Goal: Task Accomplishment & Management: Manage account settings

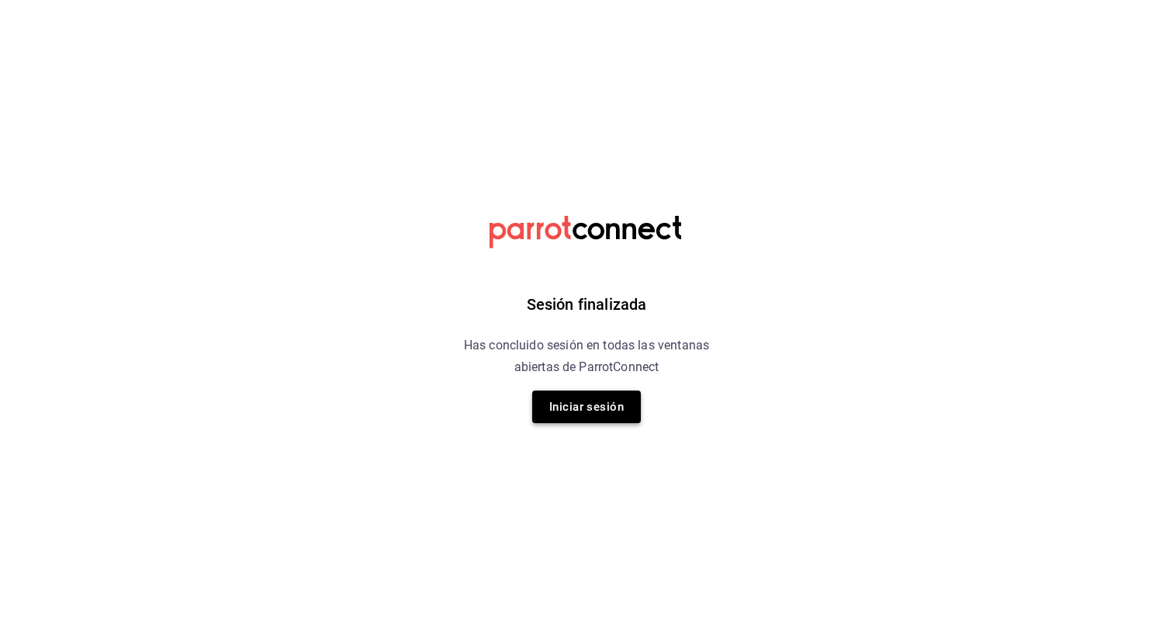
click at [621, 403] on button "Iniciar sesión" at bounding box center [586, 406] width 109 height 33
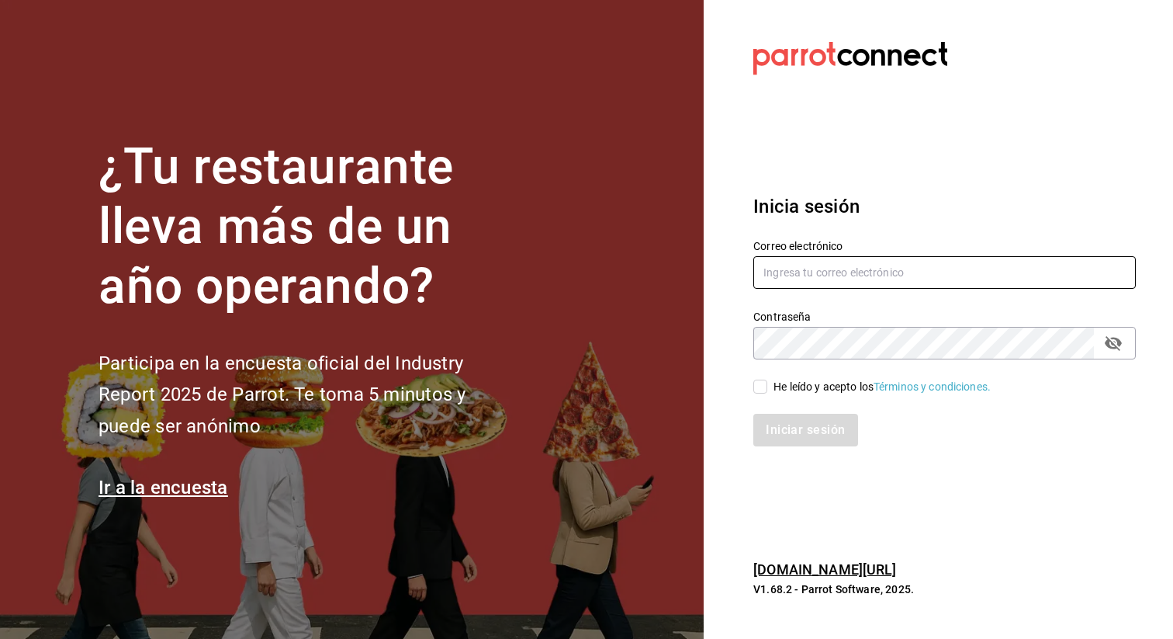
type input "[EMAIL_ADDRESS][DOMAIN_NAME]"
click at [758, 385] on input "He leído y acepto los Términos y condiciones." at bounding box center [760, 386] width 14 height 14
checkbox input "true"
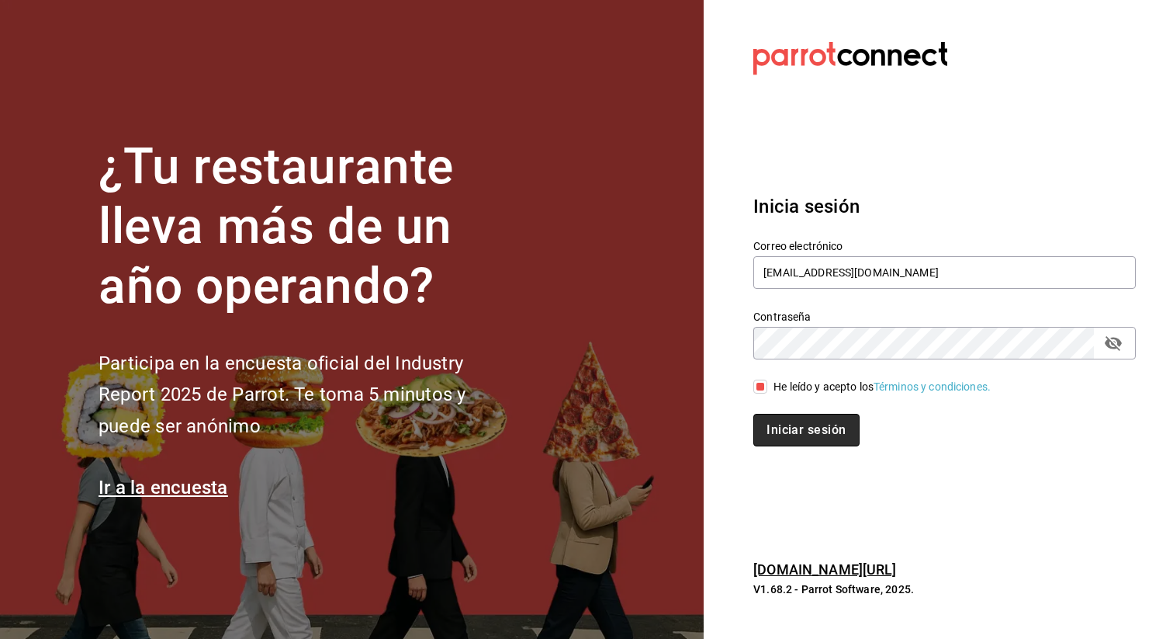
click at [791, 433] on button "Iniciar sesión" at bounding box center [806, 430] width 106 height 33
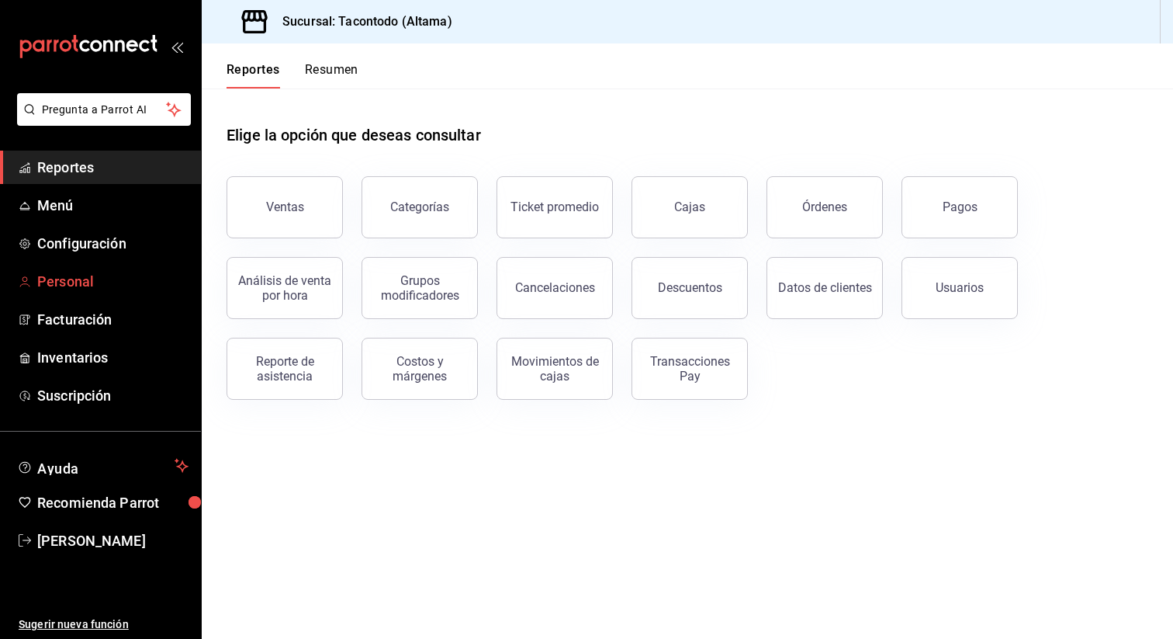
click at [78, 284] on span "Personal" at bounding box center [112, 281] width 151 height 21
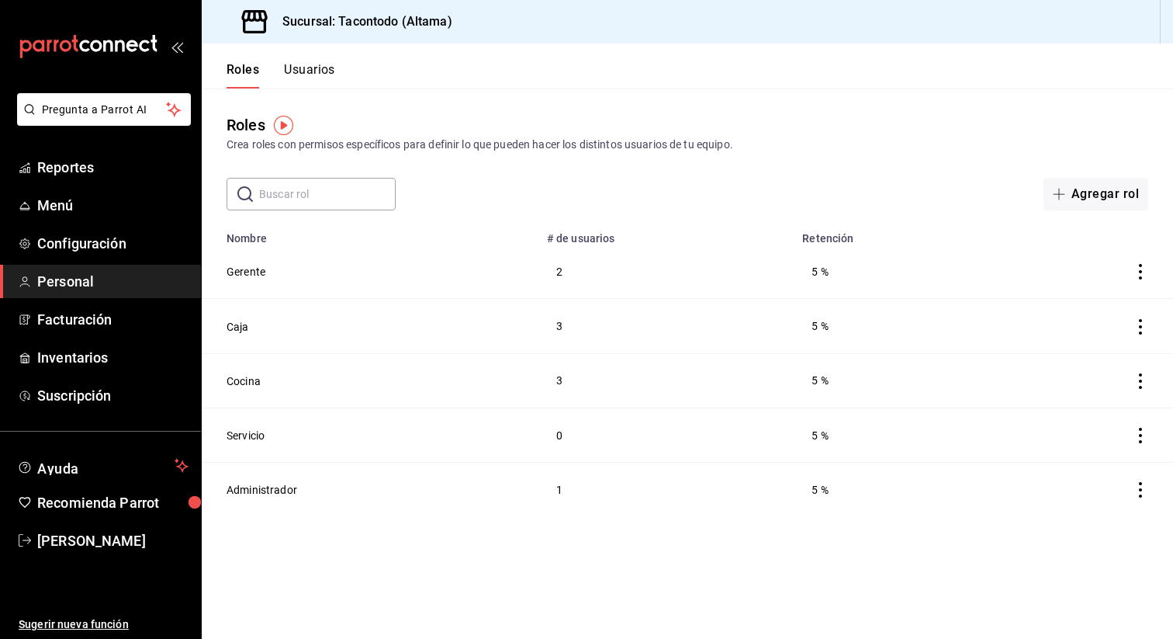
click at [288, 126] on img "button" at bounding box center [283, 125] width 19 height 19
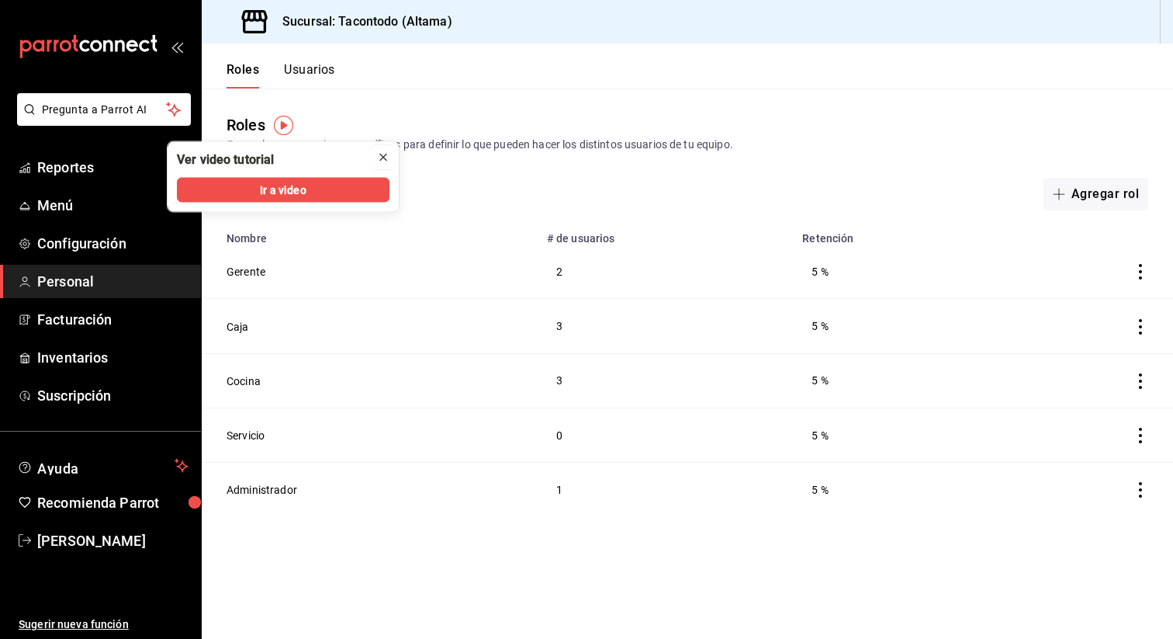
click at [383, 157] on icon "close" at bounding box center [383, 157] width 6 height 6
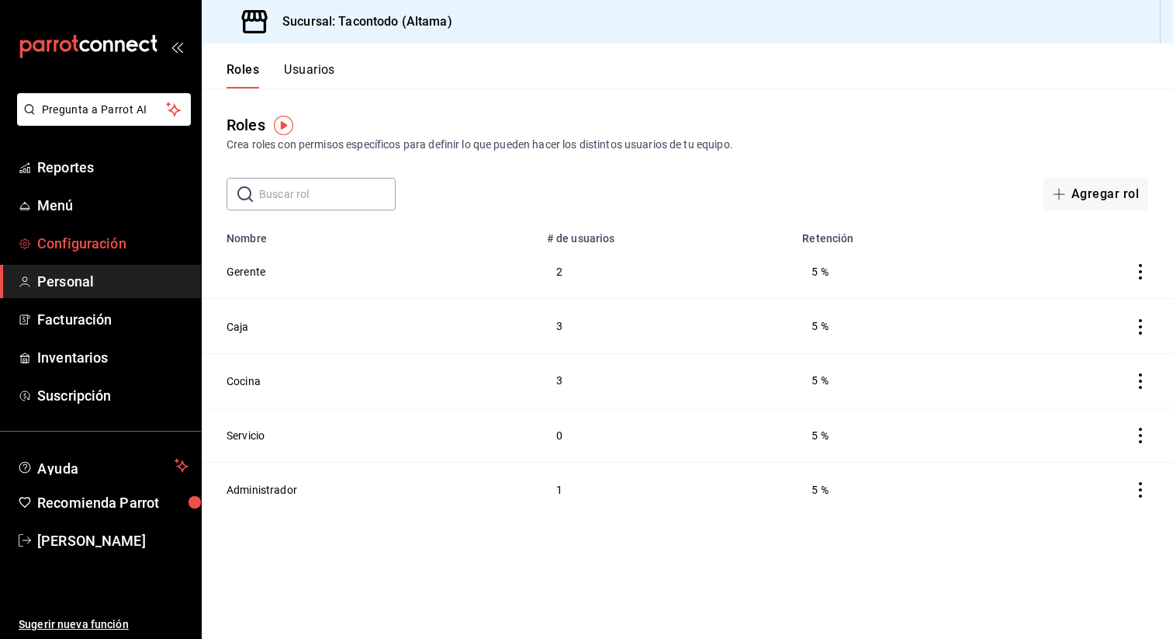
click at [61, 236] on span "Configuración" at bounding box center [112, 243] width 151 height 21
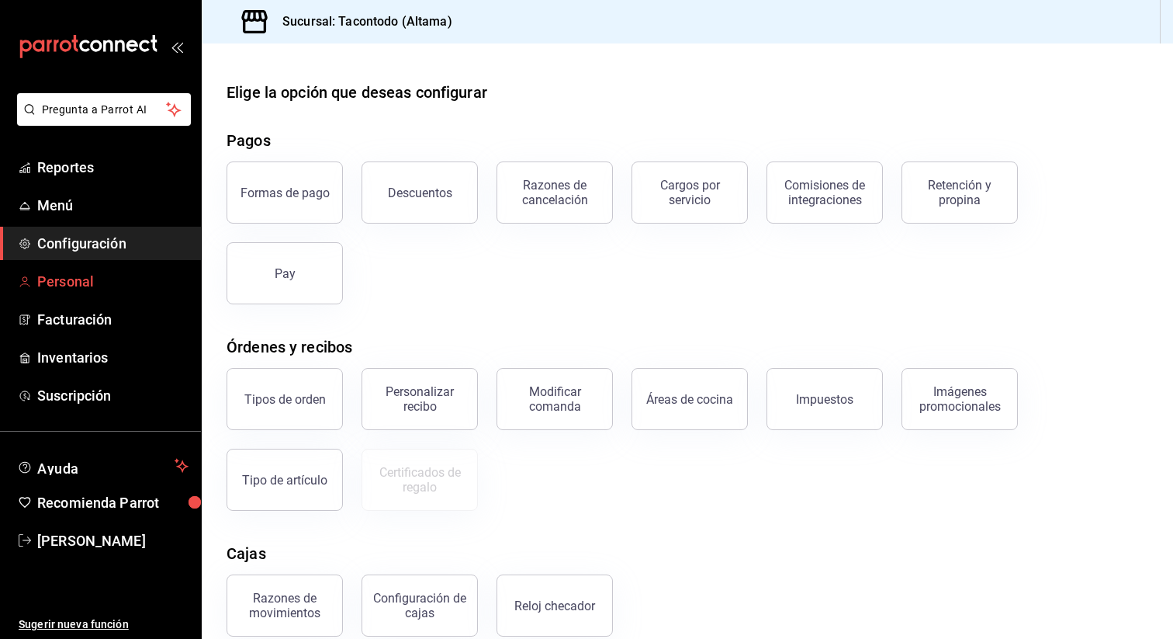
click at [68, 277] on span "Personal" at bounding box center [112, 281] width 151 height 21
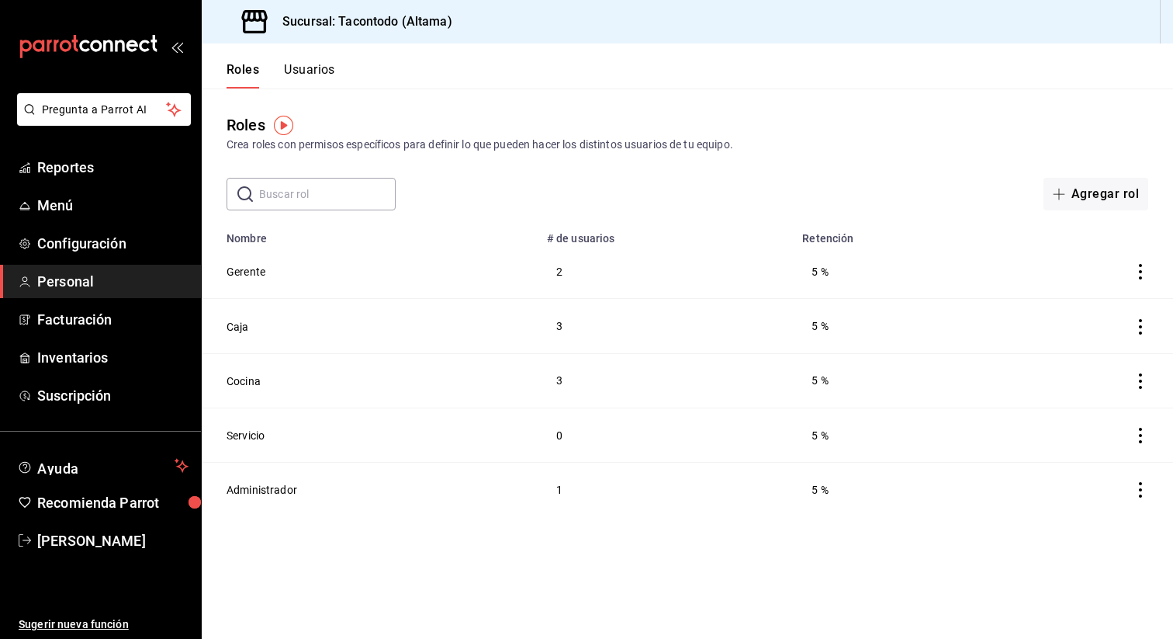
click at [320, 71] on button "Usuarios" at bounding box center [309, 75] width 51 height 26
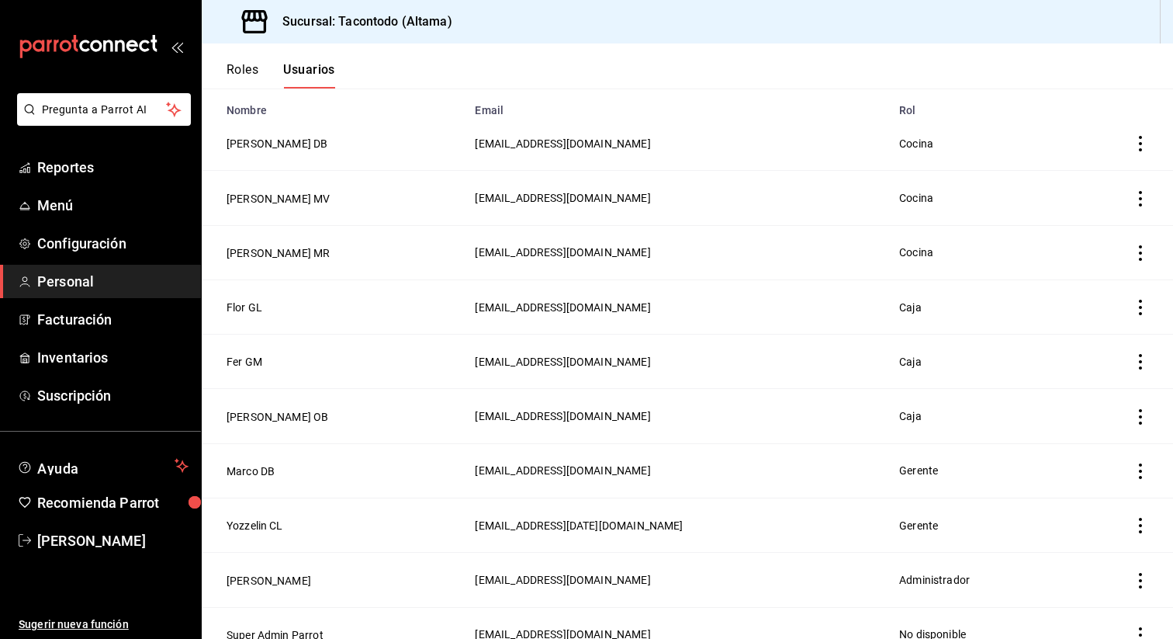
scroll to position [147, 0]
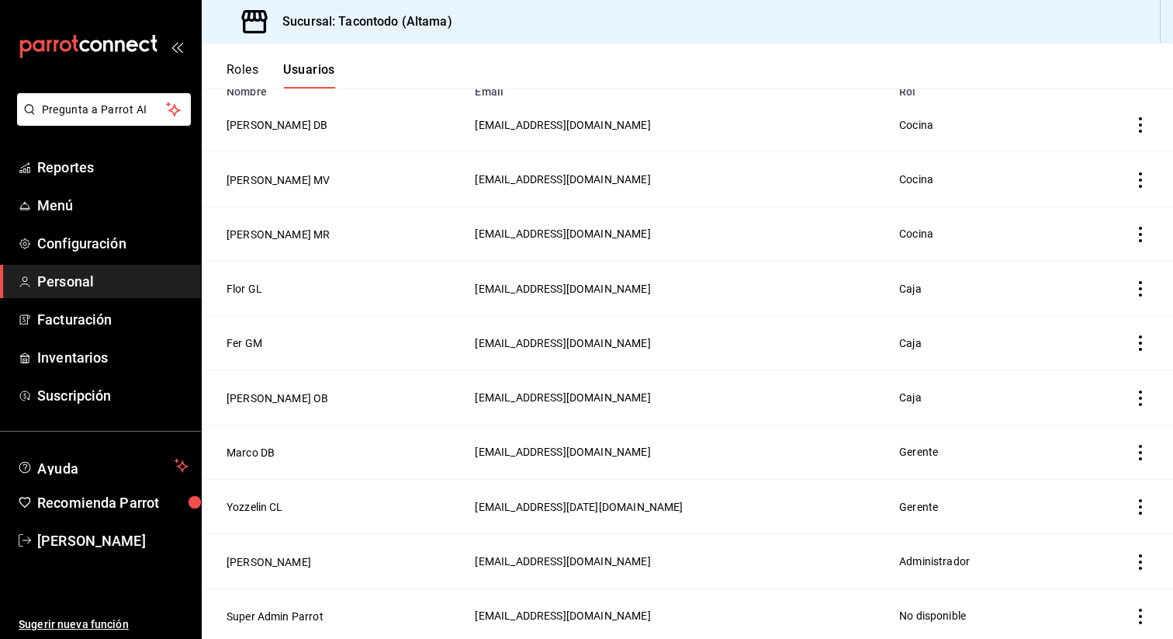
click at [1141, 286] on icon "actions" at bounding box center [1141, 289] width 16 height 16
click at [1088, 303] on span "Eliminar" at bounding box center [1085, 309] width 40 height 12
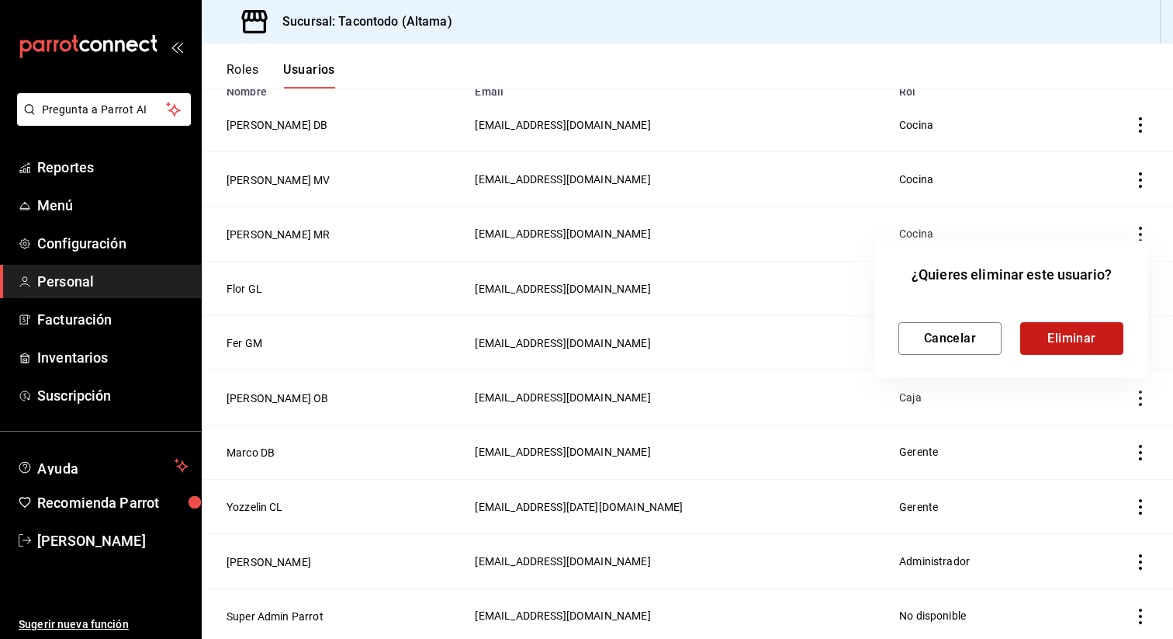
click at [1050, 347] on button "Eliminar" at bounding box center [1071, 338] width 103 height 33
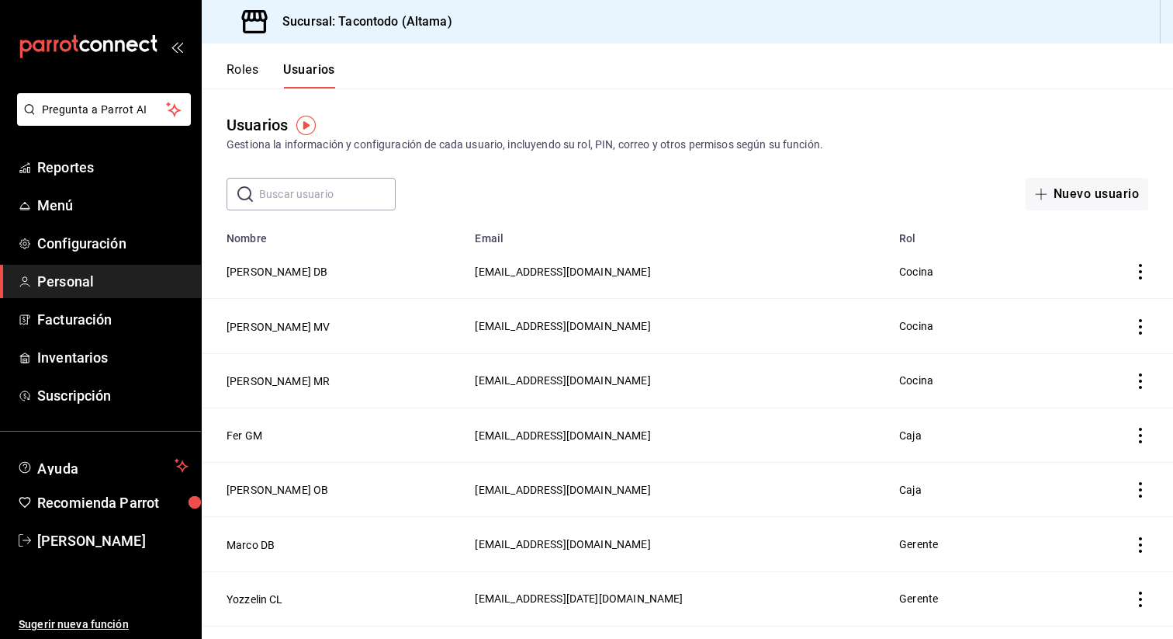
scroll to position [93, 0]
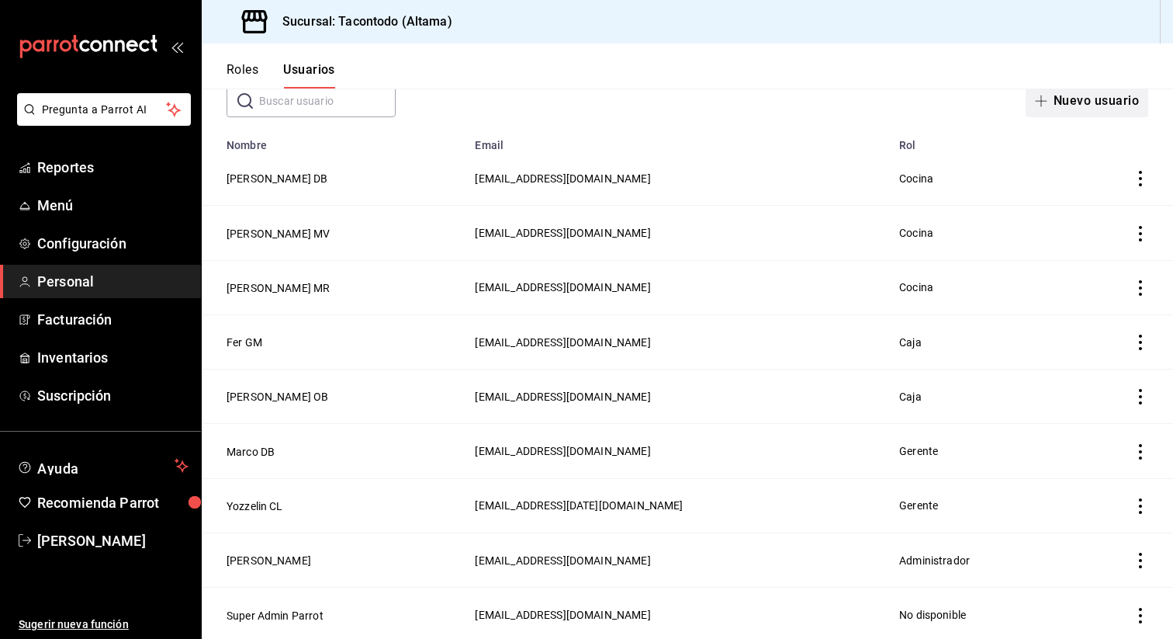
click at [1061, 89] on button "Nuevo usuario" at bounding box center [1087, 101] width 123 height 33
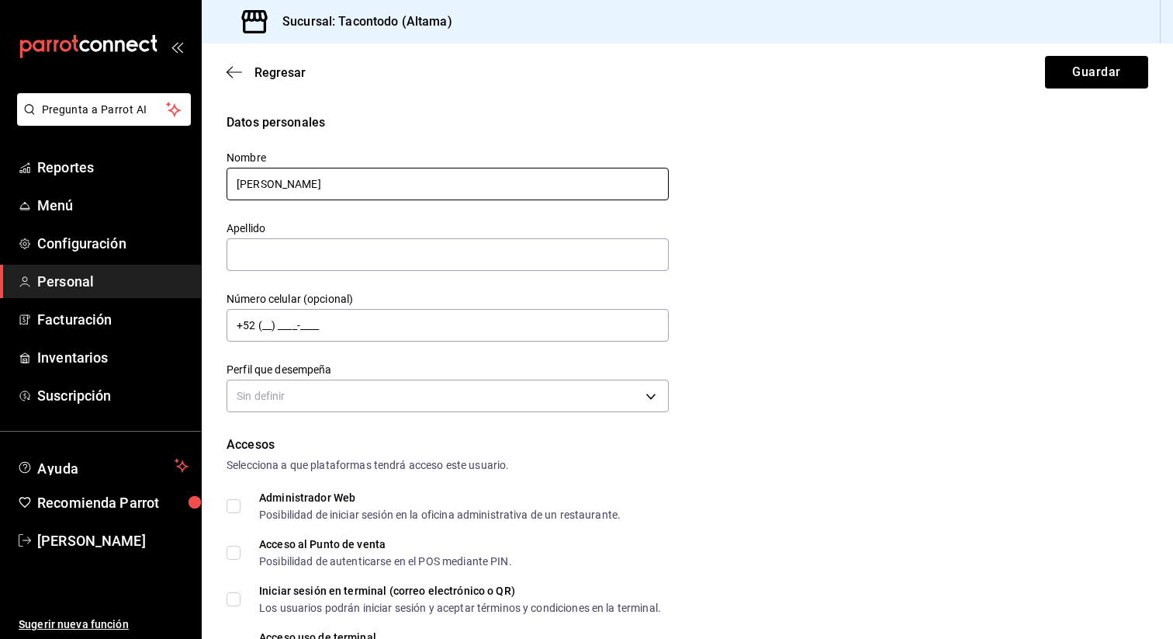
type input "[PERSON_NAME]"
click at [391, 256] on input "text" at bounding box center [448, 254] width 442 height 33
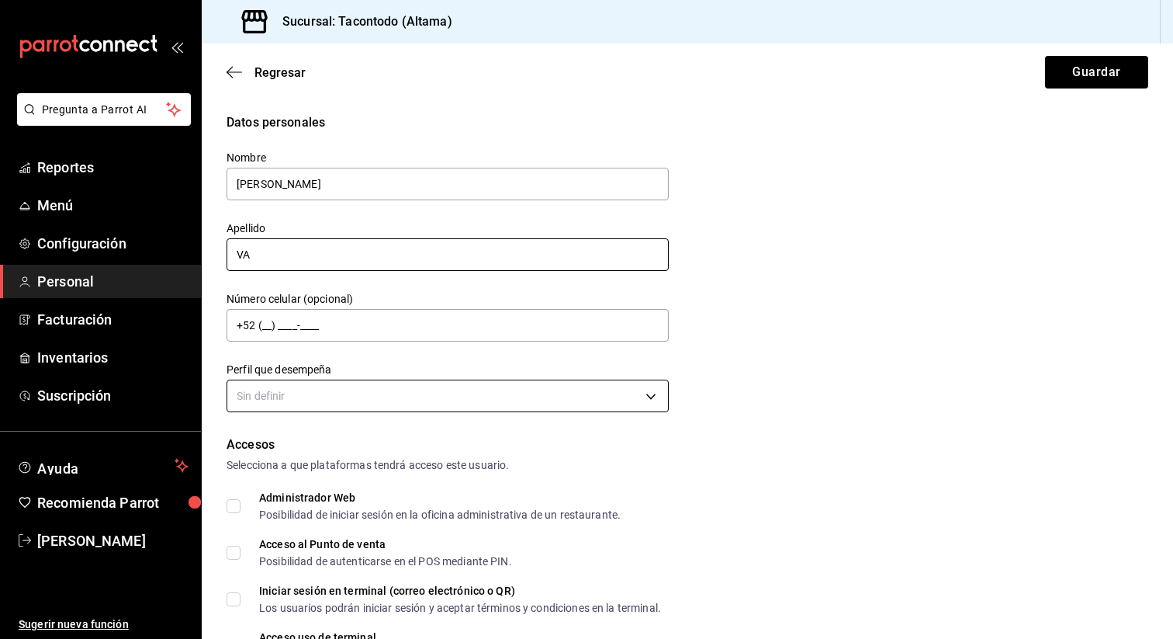
type input "VA"
click at [306, 391] on body "Pregunta a Parrot AI Reportes Menú Configuración Personal Facturación Inventari…" at bounding box center [586, 319] width 1173 height 639
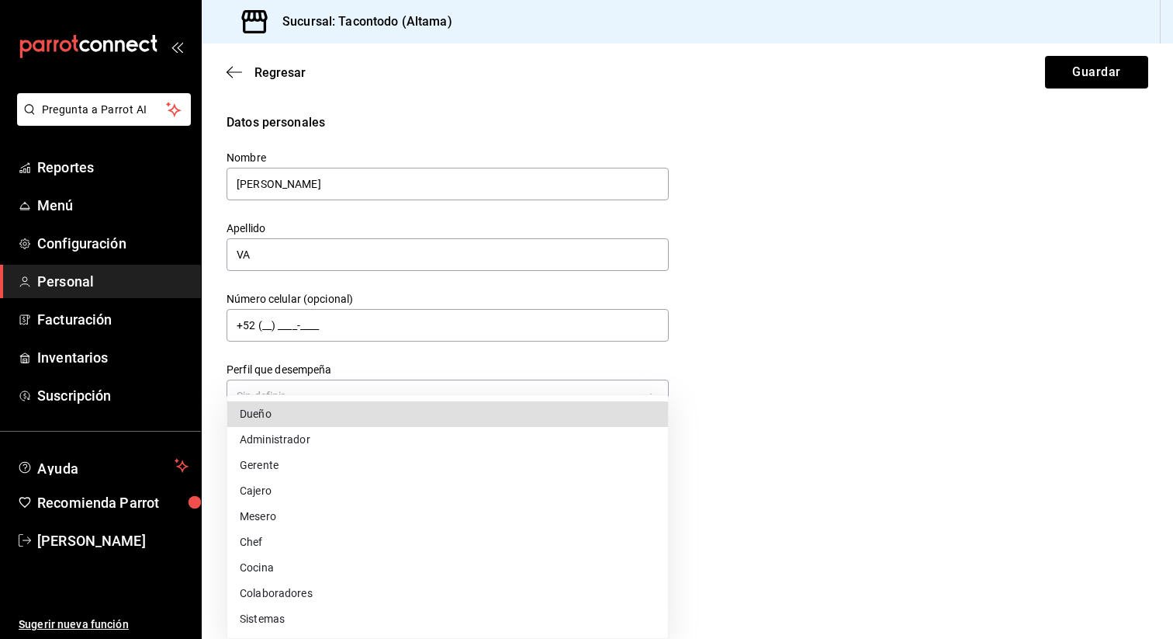
click at [300, 589] on li "Colaboradores" at bounding box center [447, 593] width 441 height 26
type input "STAFF"
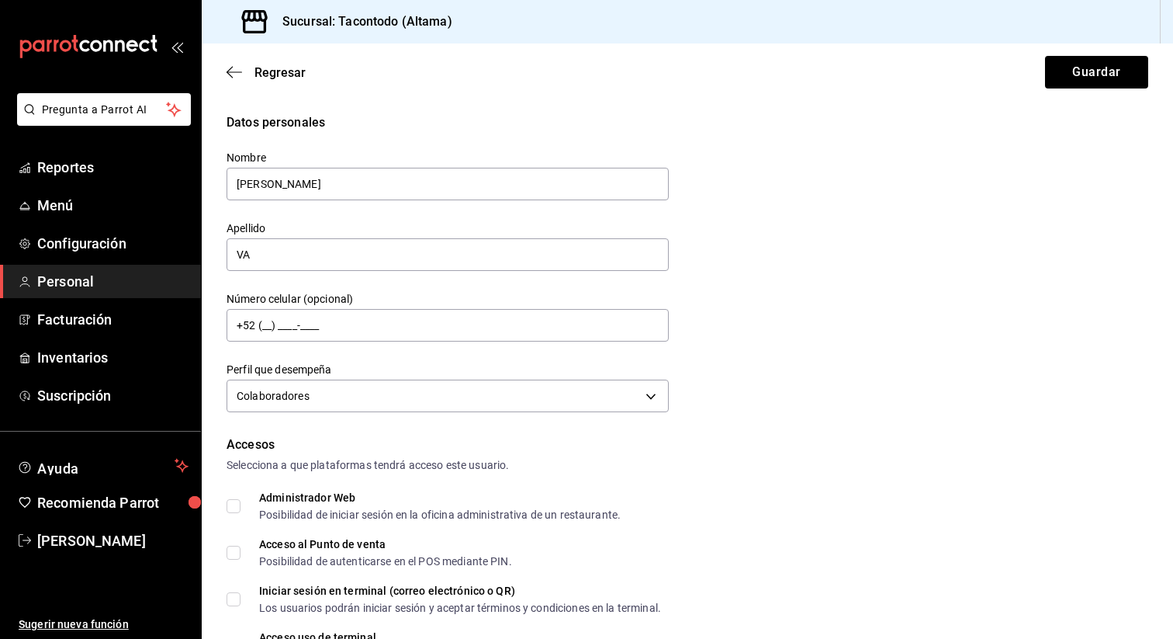
click at [734, 404] on div "Datos personales Nombre [PERSON_NAME] VA Número celular (opcional) +52 (__) ___…" at bounding box center [688, 264] width 922 height 303
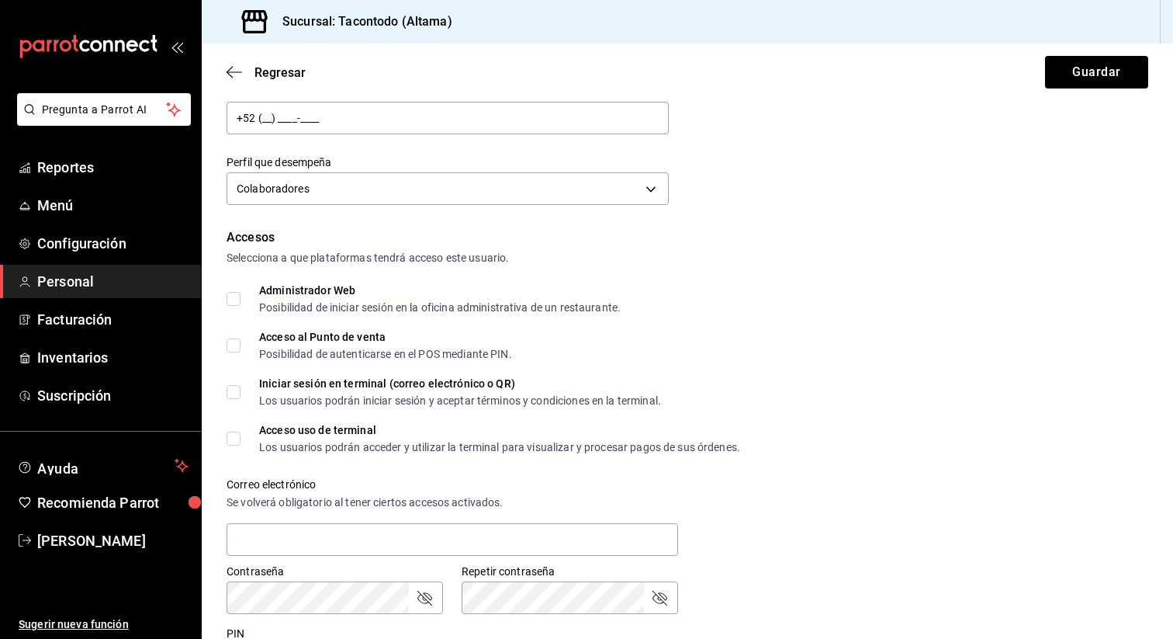
scroll to position [231, 0]
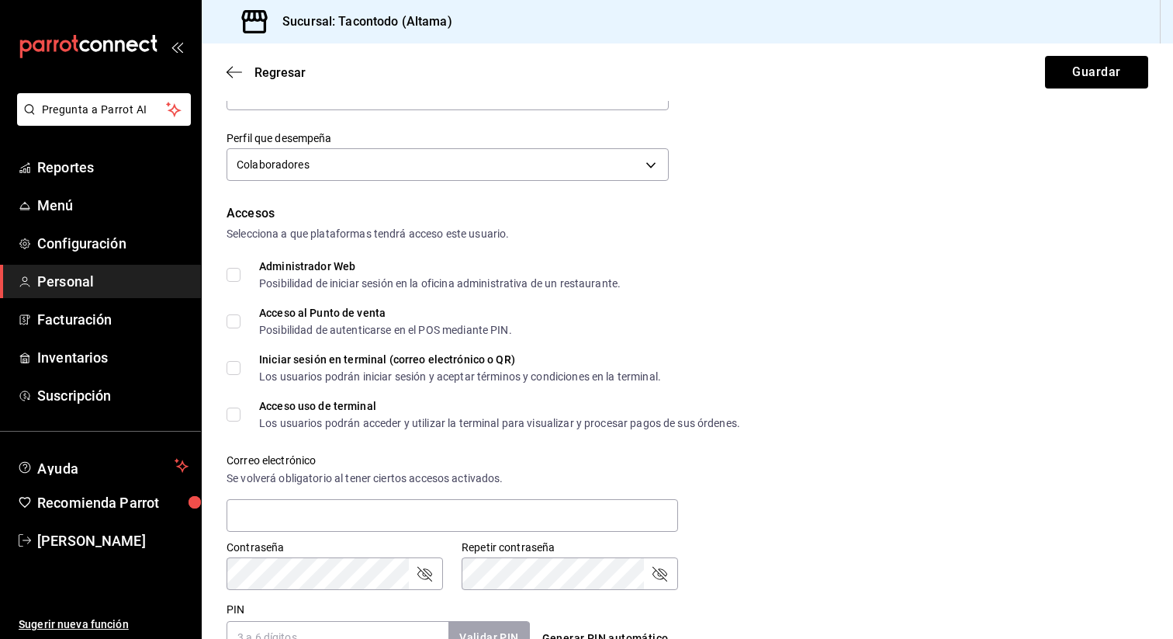
click at [229, 322] on input "Acceso al Punto de venta Posibilidad de autenticarse en el POS mediante PIN." at bounding box center [234, 321] width 14 height 14
checkbox input "true"
click at [234, 414] on input "Acceso uso de terminal Los usuarios podrán acceder y utilizar la terminal para …" at bounding box center [234, 414] width 14 height 14
checkbox input "true"
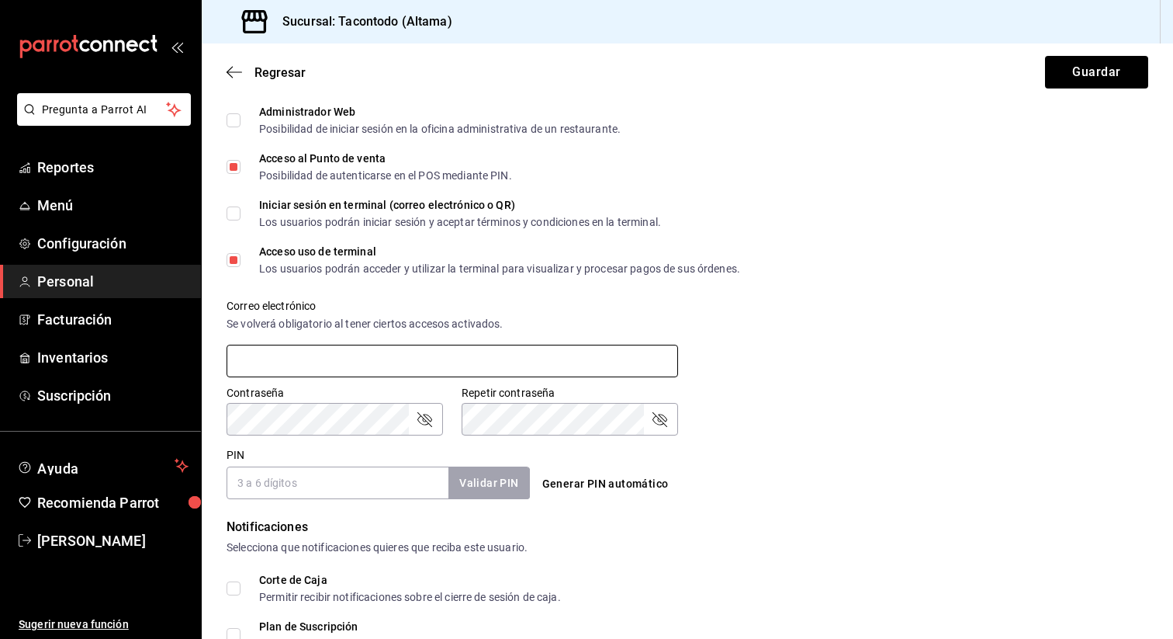
scroll to position [396, 0]
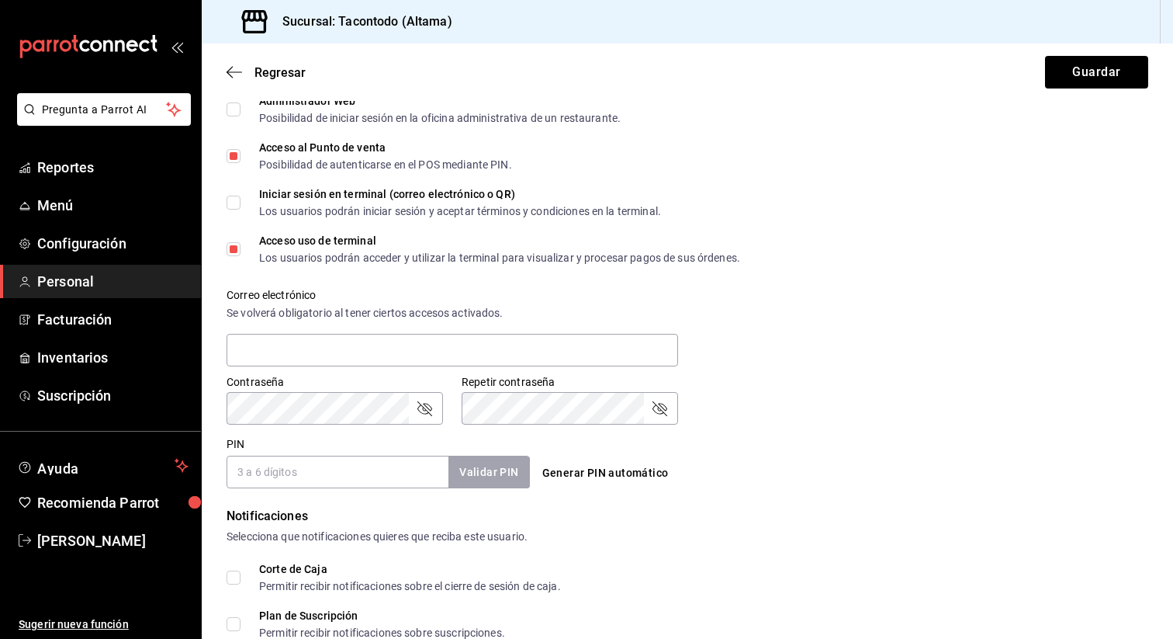
click at [293, 473] on input "PIN" at bounding box center [338, 471] width 222 height 33
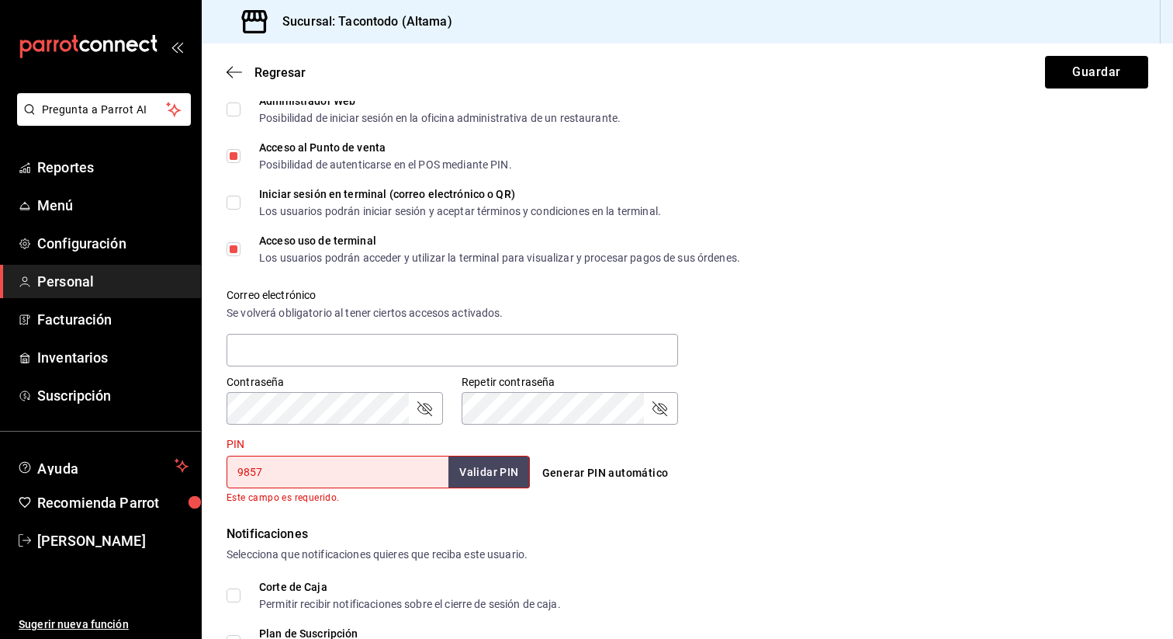
type input "9857"
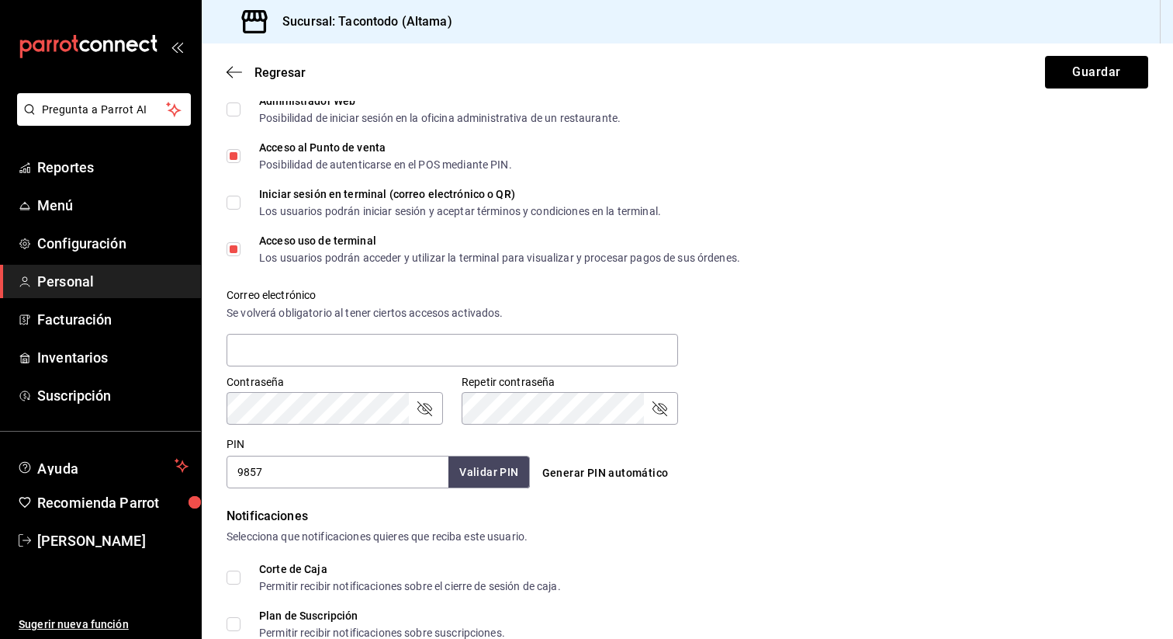
click at [781, 387] on div "Contraseña Contraseña Repetir contraseña Repetir contraseña" at bounding box center [678, 390] width 940 height 68
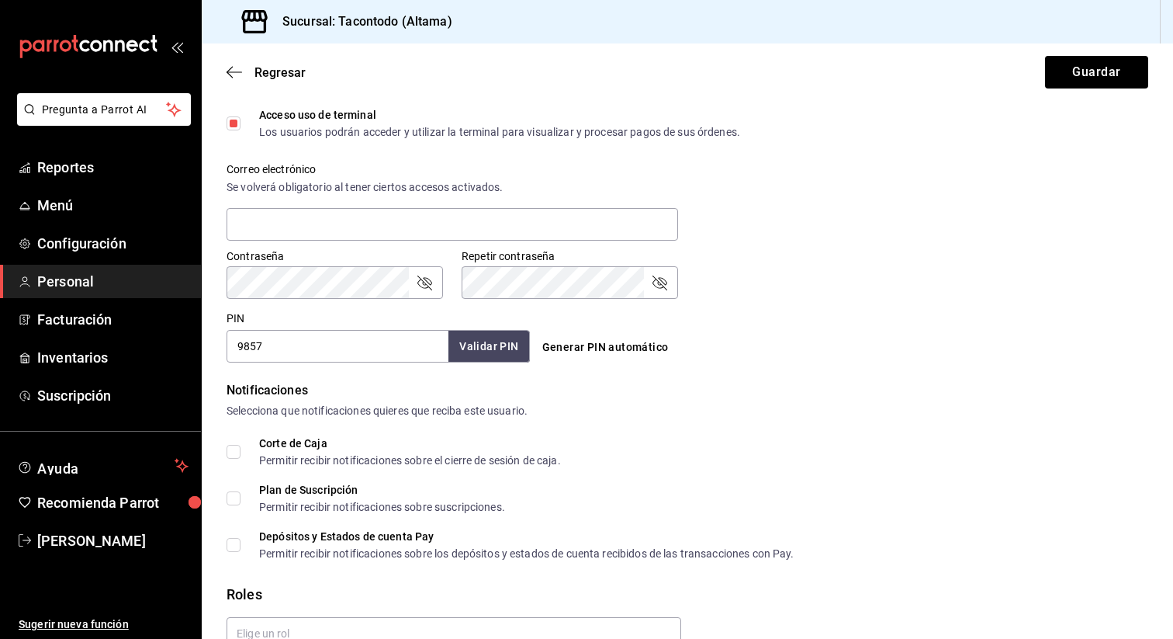
scroll to position [601, 0]
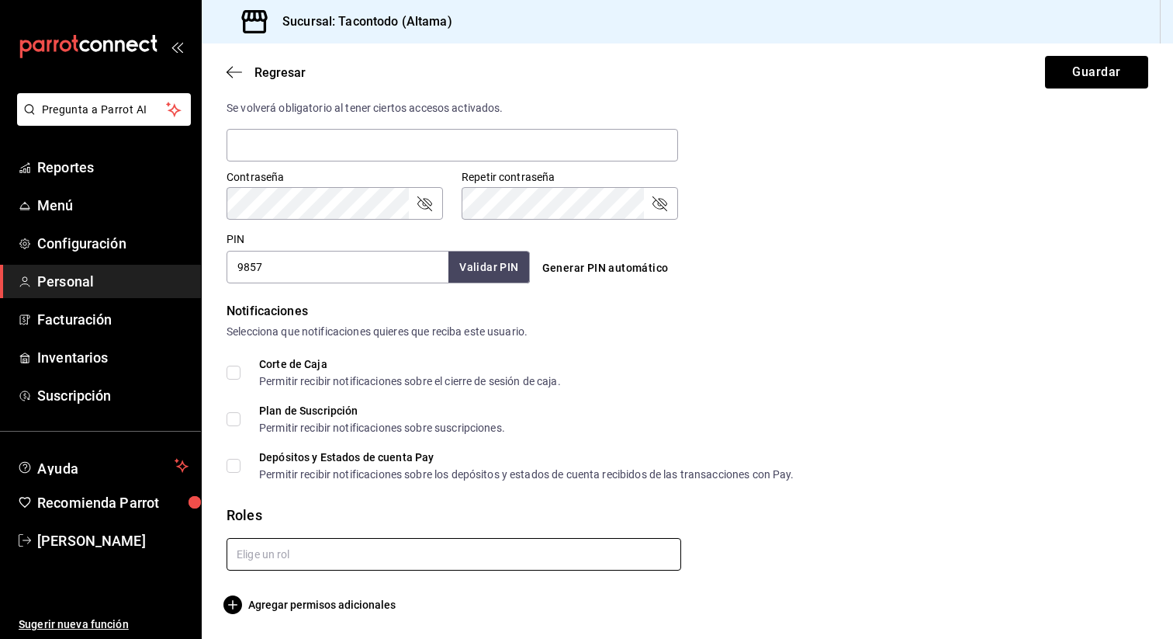
click at [293, 560] on input "text" at bounding box center [454, 554] width 455 height 33
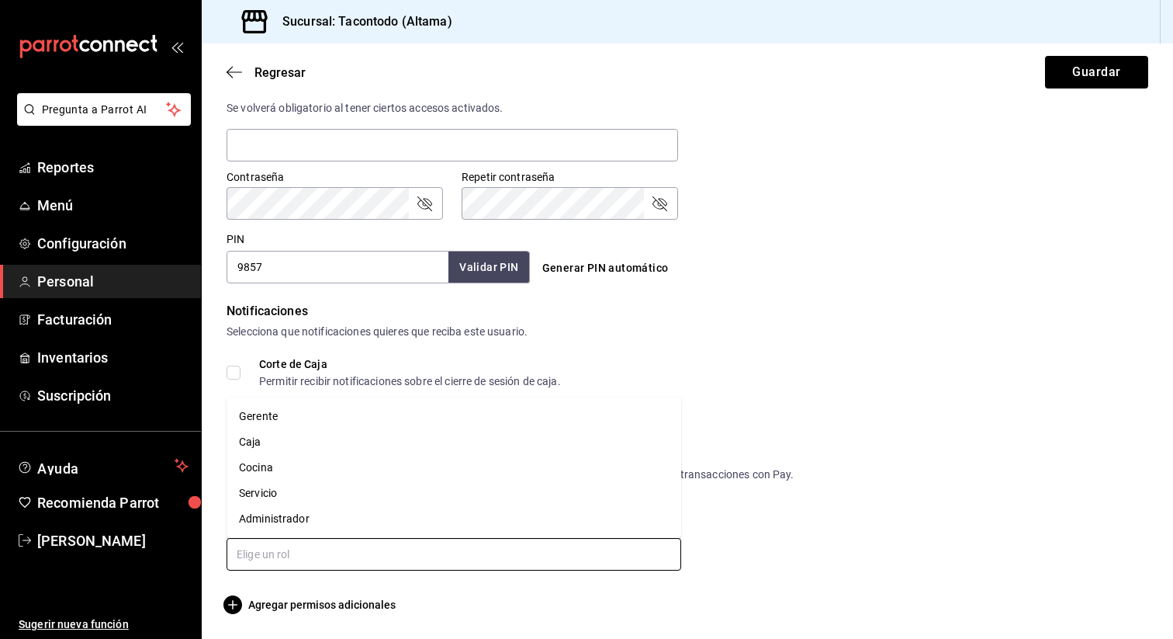
click at [320, 441] on li "Caja" at bounding box center [454, 442] width 455 height 26
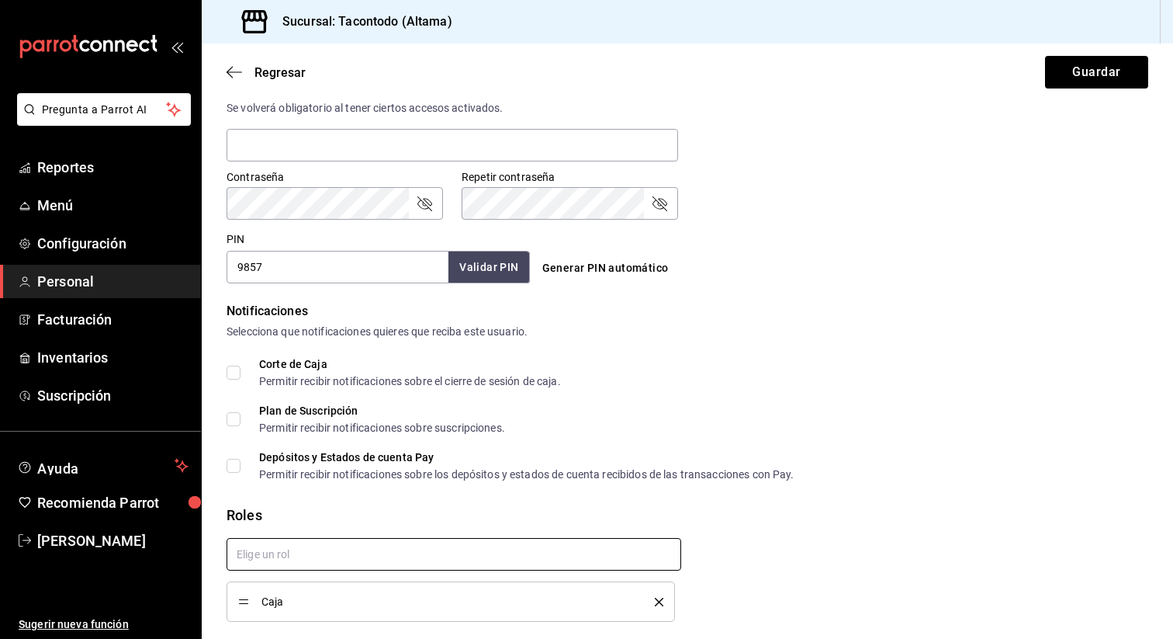
scroll to position [653, 0]
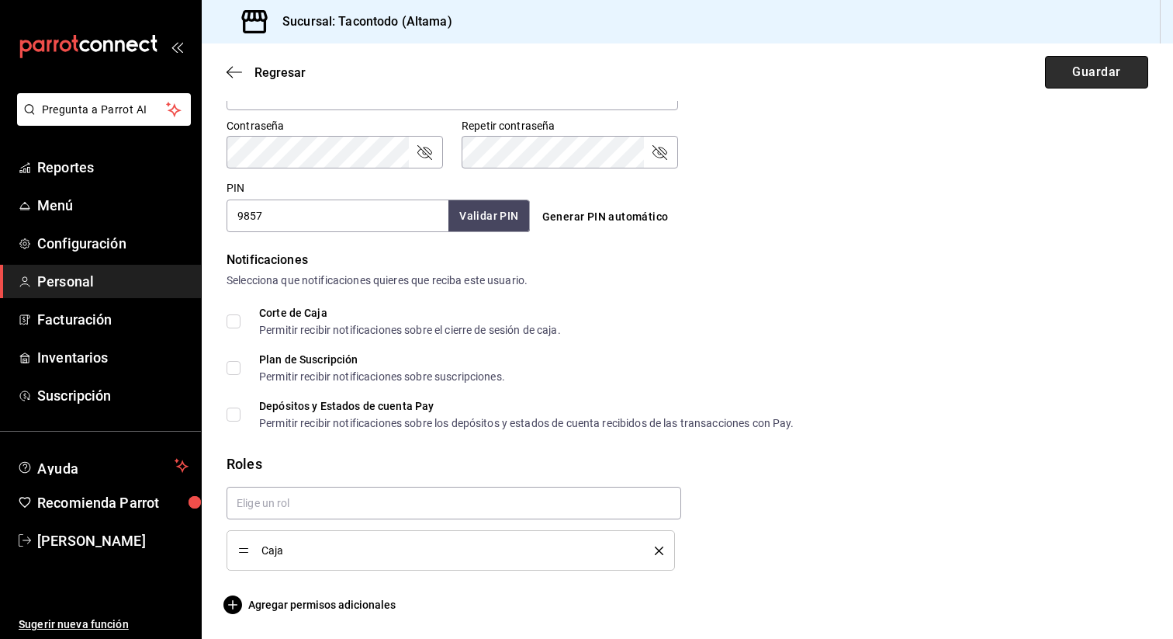
click at [1065, 58] on button "Guardar" at bounding box center [1096, 72] width 103 height 33
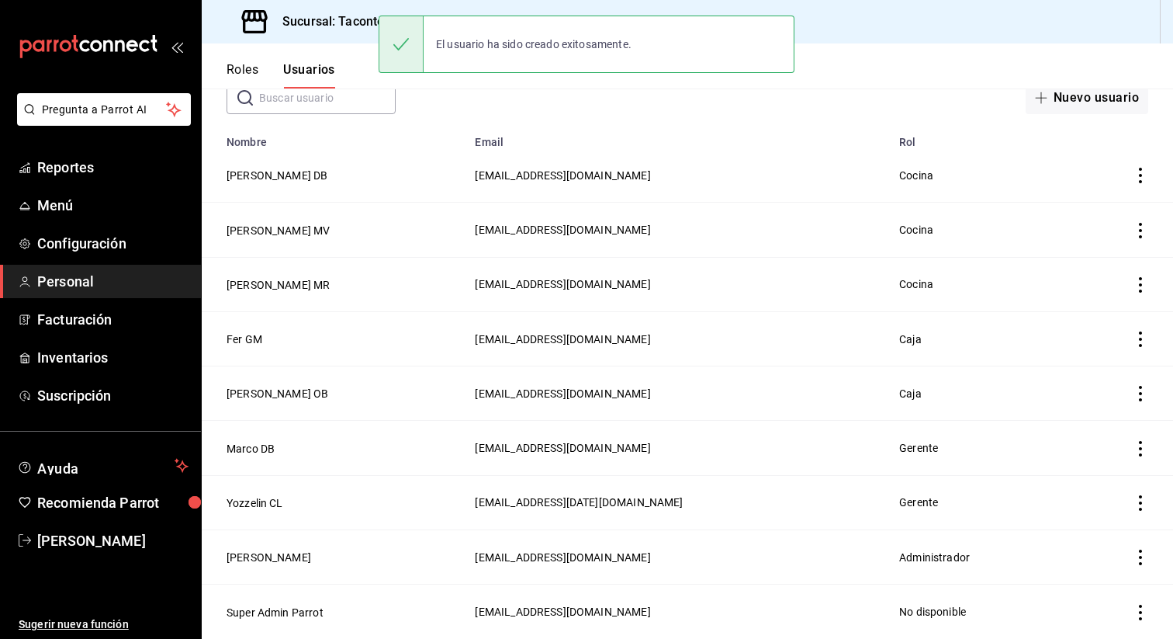
scroll to position [93, 0]
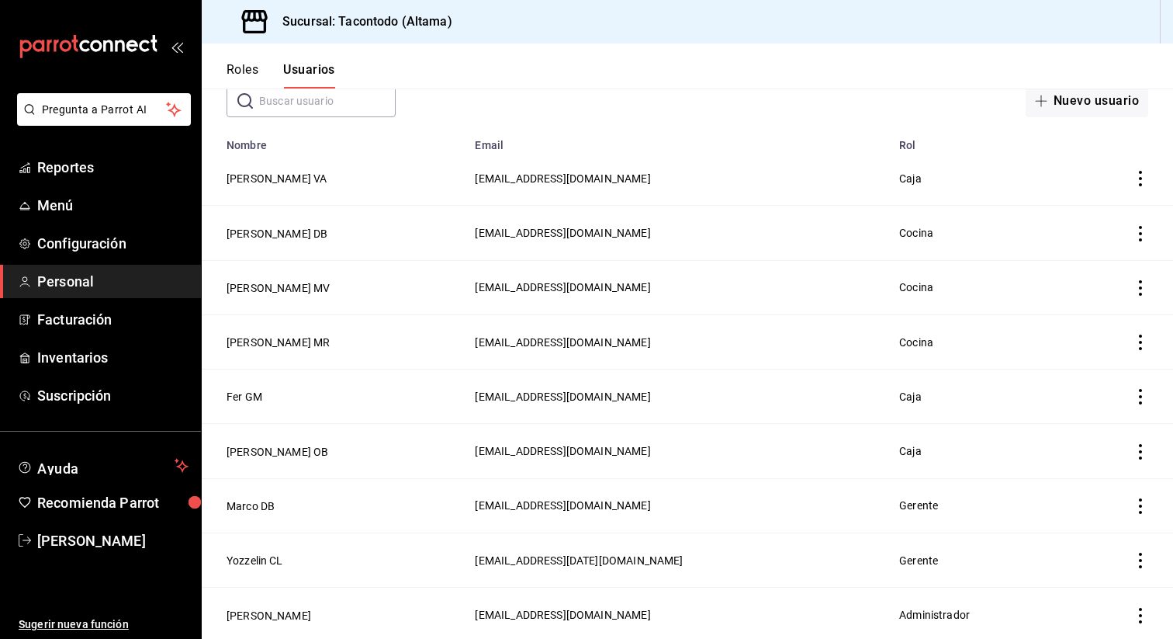
click at [235, 70] on button "Roles" at bounding box center [243, 75] width 32 height 26
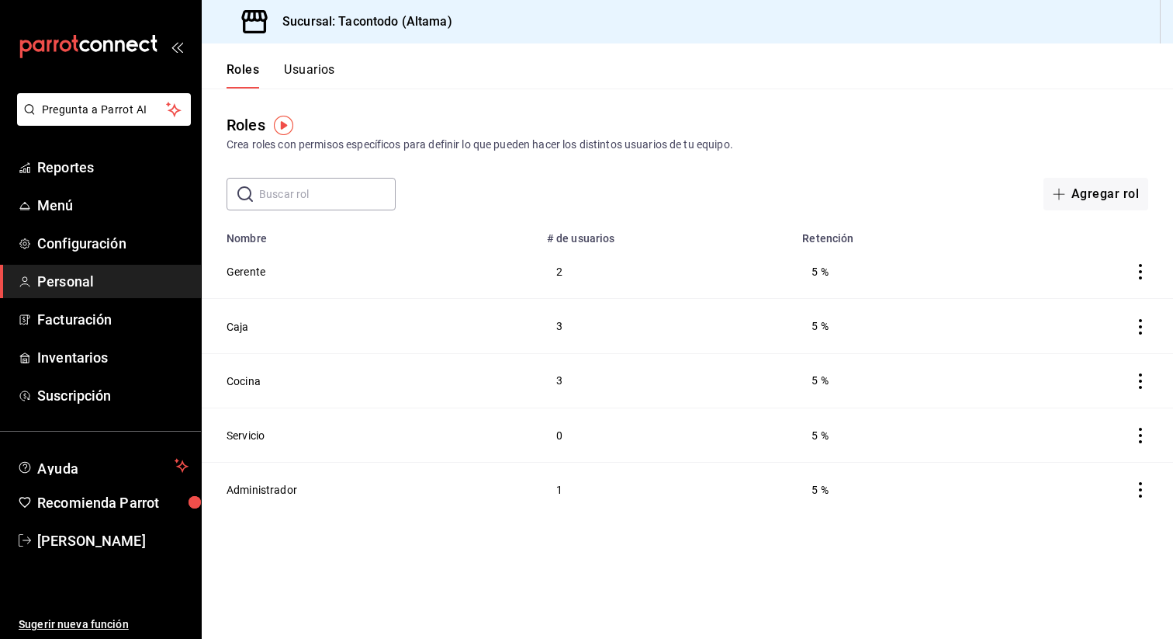
click at [1141, 436] on icon "actions" at bounding box center [1141, 436] width 16 height 16
click at [1070, 466] on li "Eliminar" at bounding box center [1083, 456] width 130 height 43
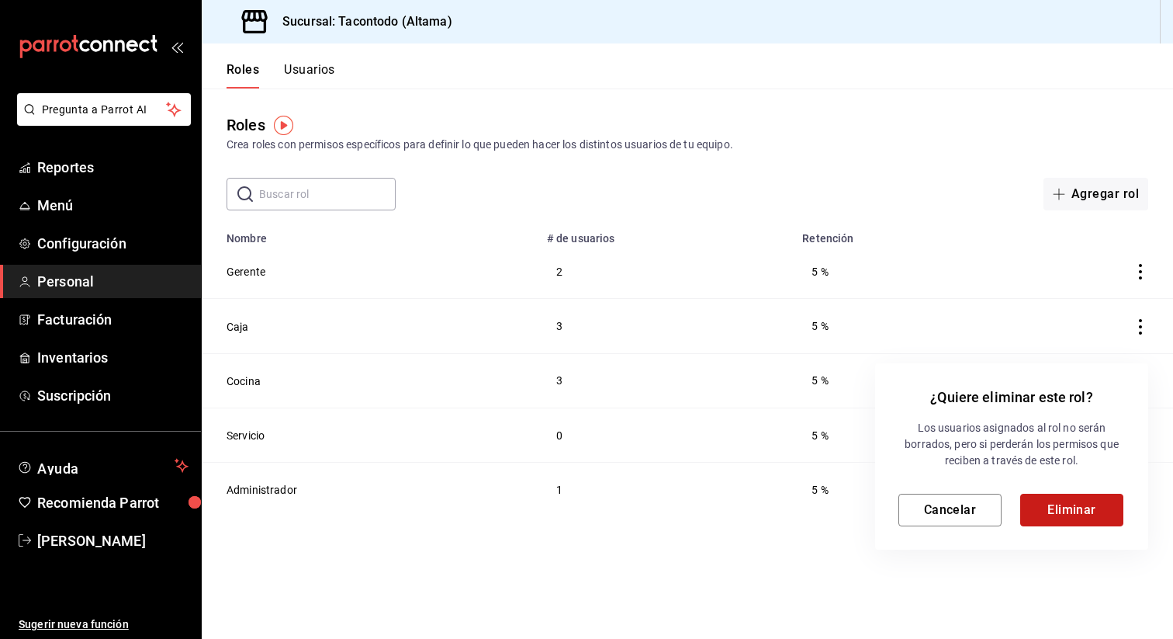
click at [1046, 508] on button "Eliminar" at bounding box center [1071, 509] width 103 height 33
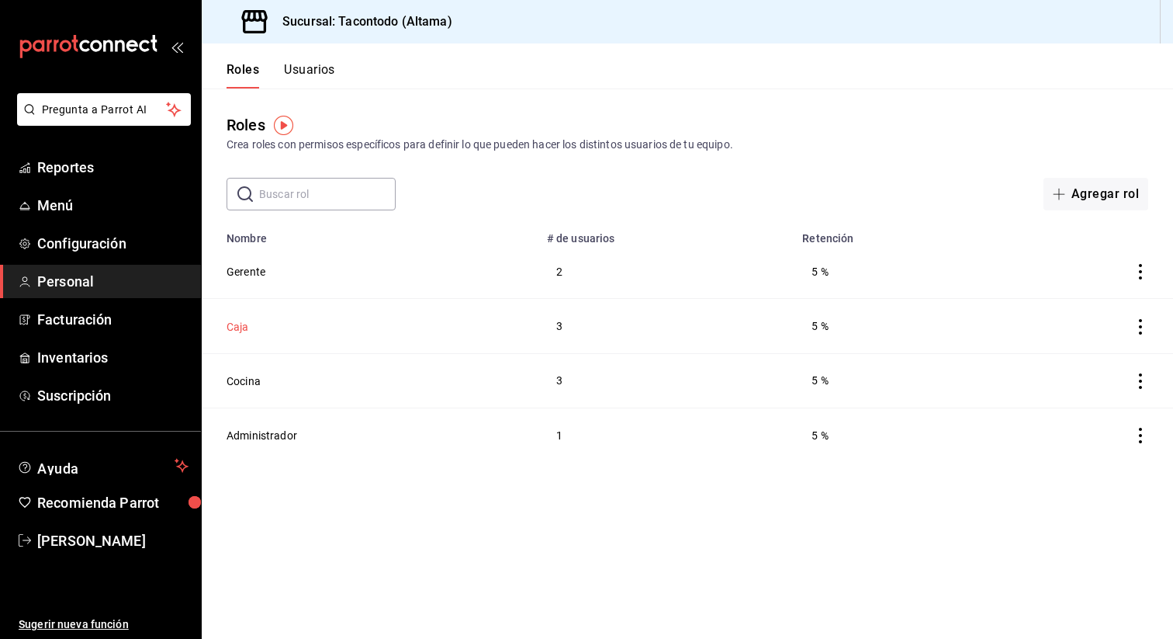
click at [236, 327] on button "Caja" at bounding box center [238, 327] width 23 height 16
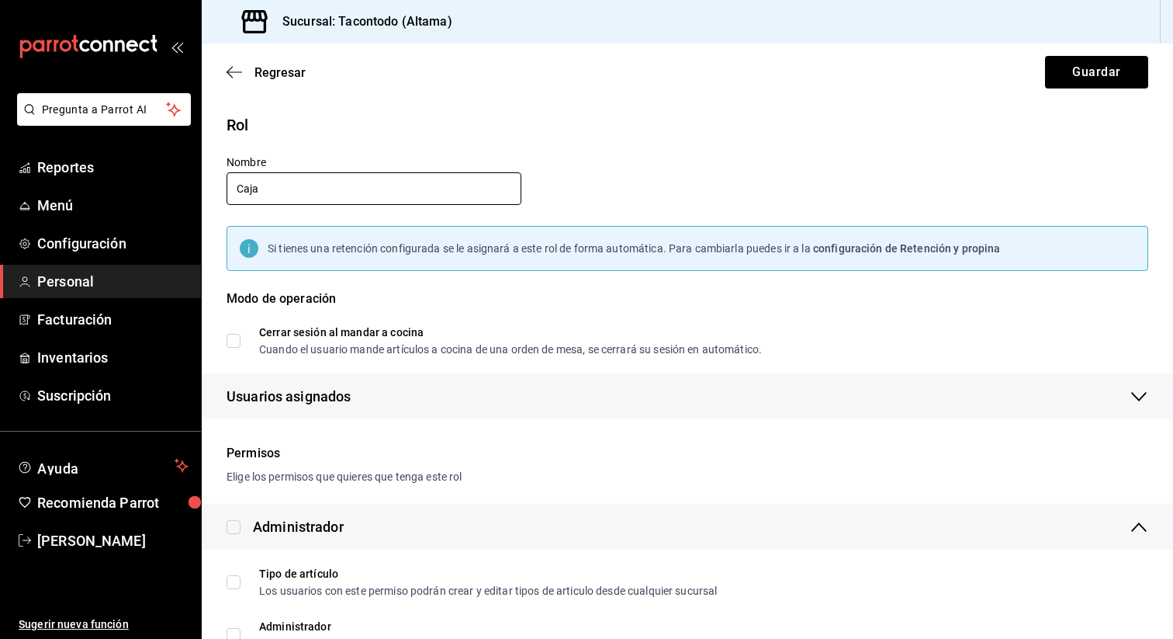
click at [350, 192] on input "Caja" at bounding box center [374, 188] width 295 height 33
type input "Servicio"
click at [1073, 70] on button "Guardar" at bounding box center [1096, 72] width 103 height 33
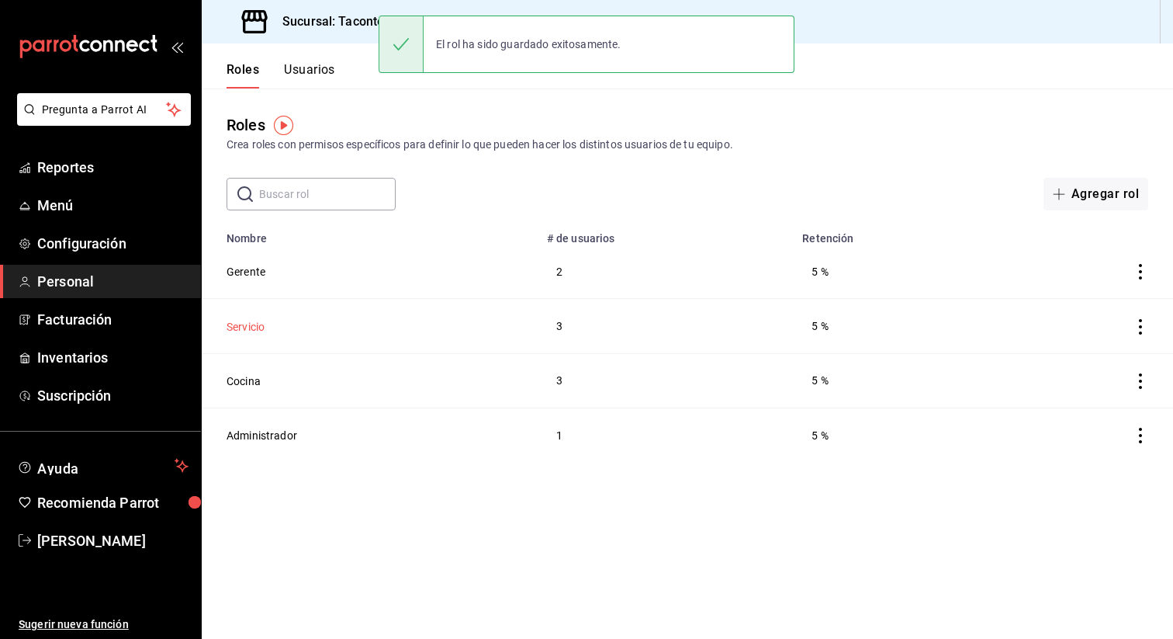
click at [243, 321] on button "Servicio" at bounding box center [246, 327] width 38 height 16
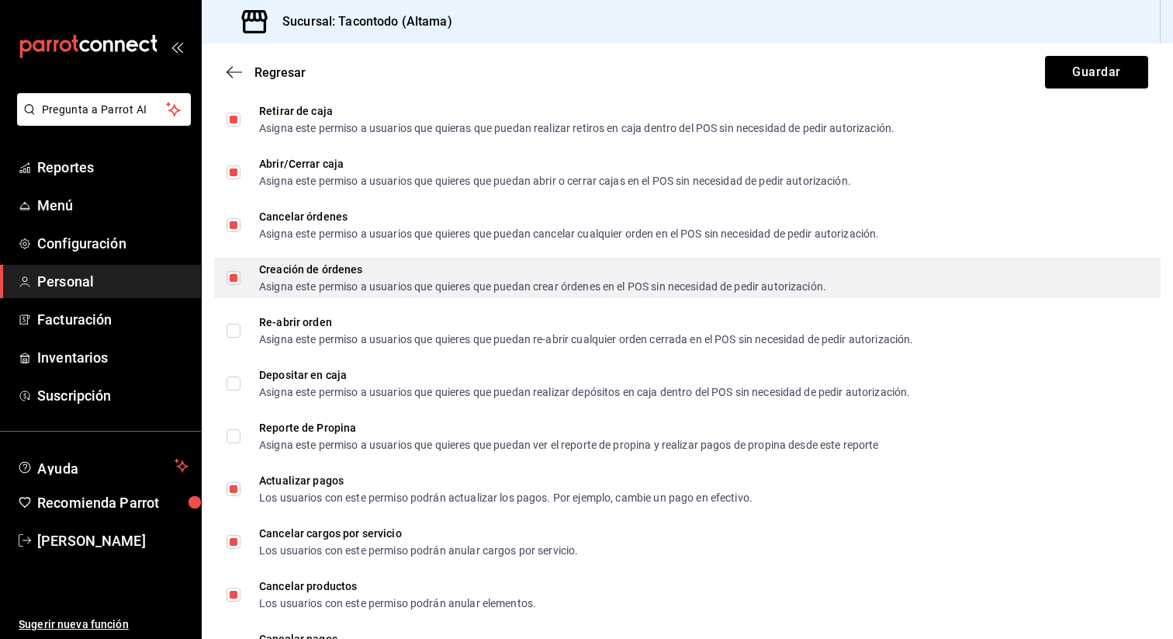
scroll to position [1988, 0]
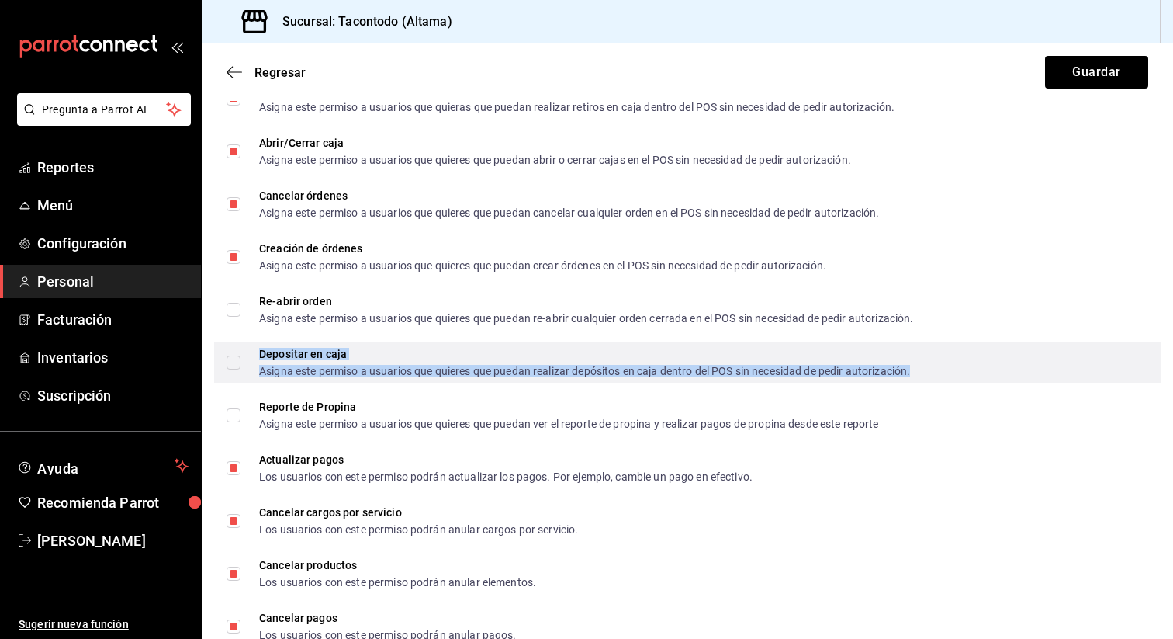
click at [443, 356] on div "Depositar en caja" at bounding box center [584, 353] width 651 height 11
checkbox input "true"
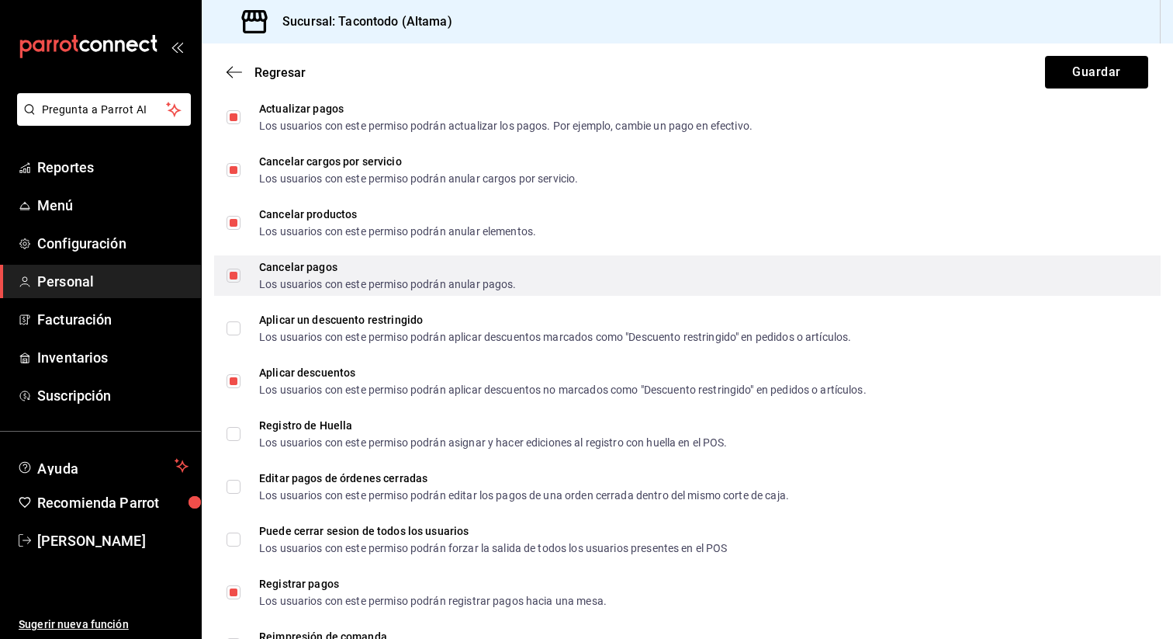
scroll to position [2340, 0]
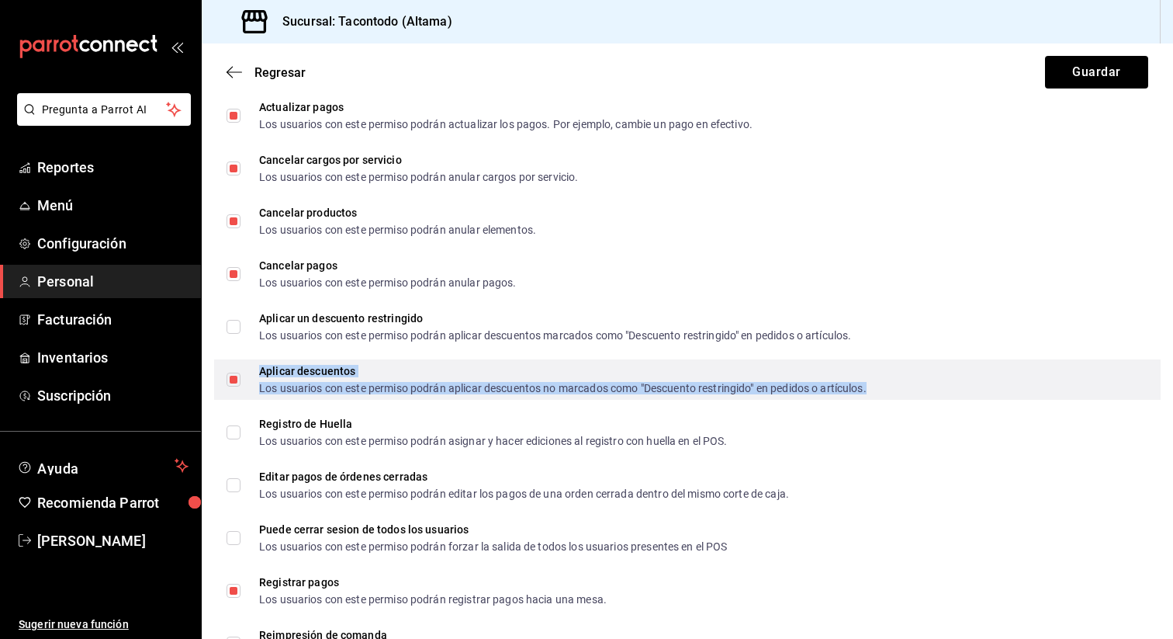
click at [433, 376] on div "Aplicar descuentos Los usuarios con este permiso podrán aplicar descuentos no m…" at bounding box center [563, 379] width 608 height 28
checkbox input "false"
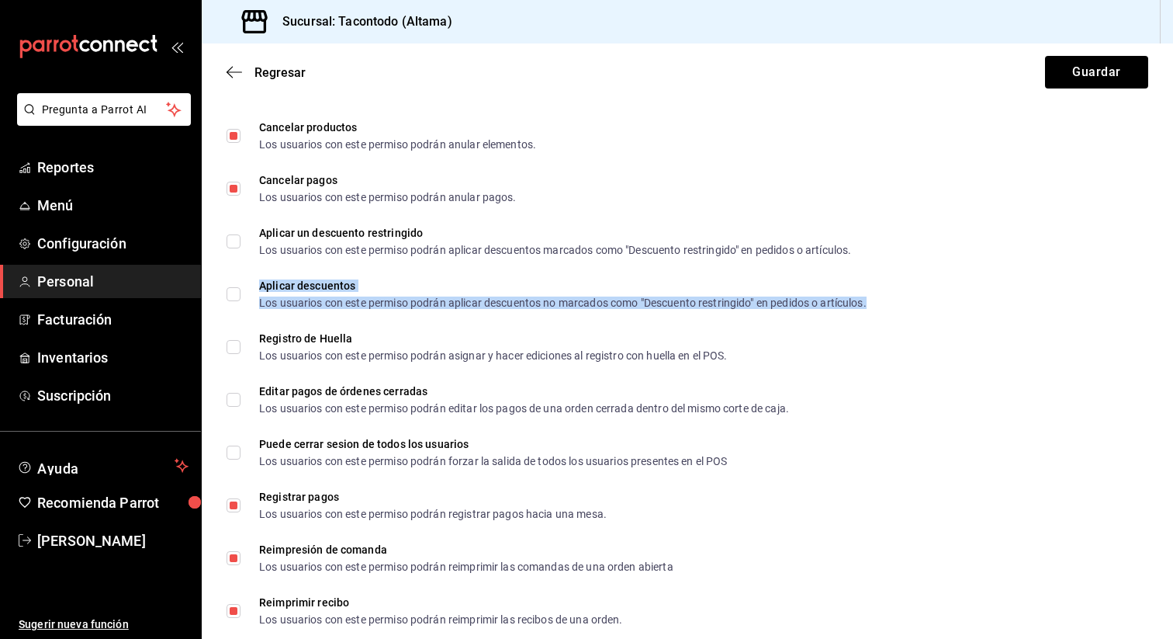
scroll to position [2166, 0]
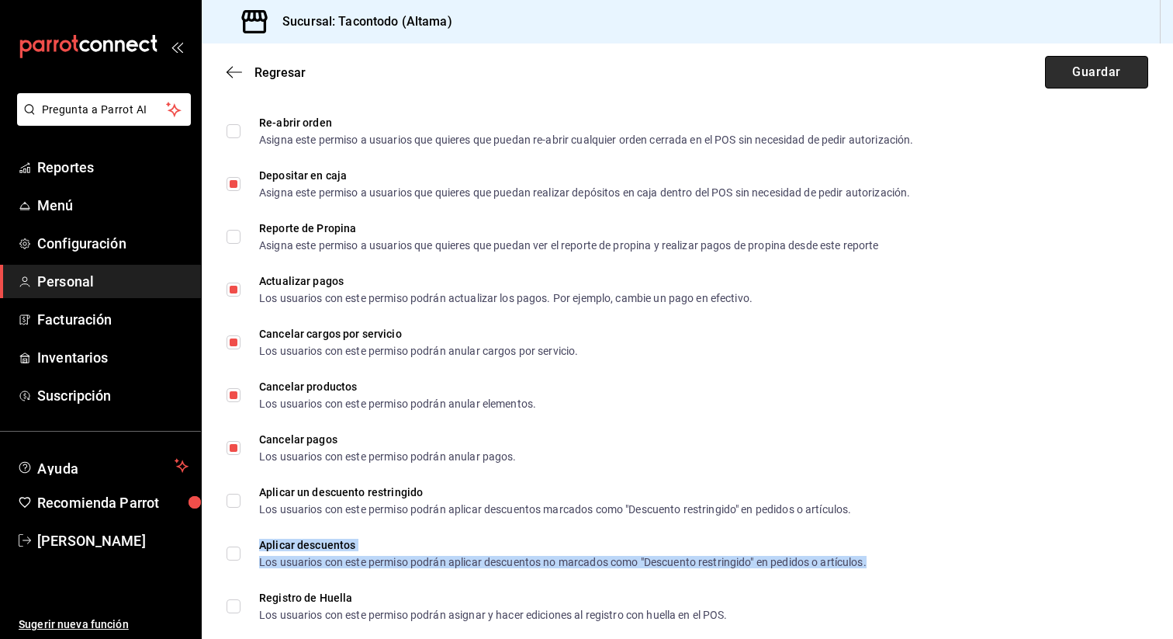
click at [1067, 68] on button "Guardar" at bounding box center [1096, 72] width 103 height 33
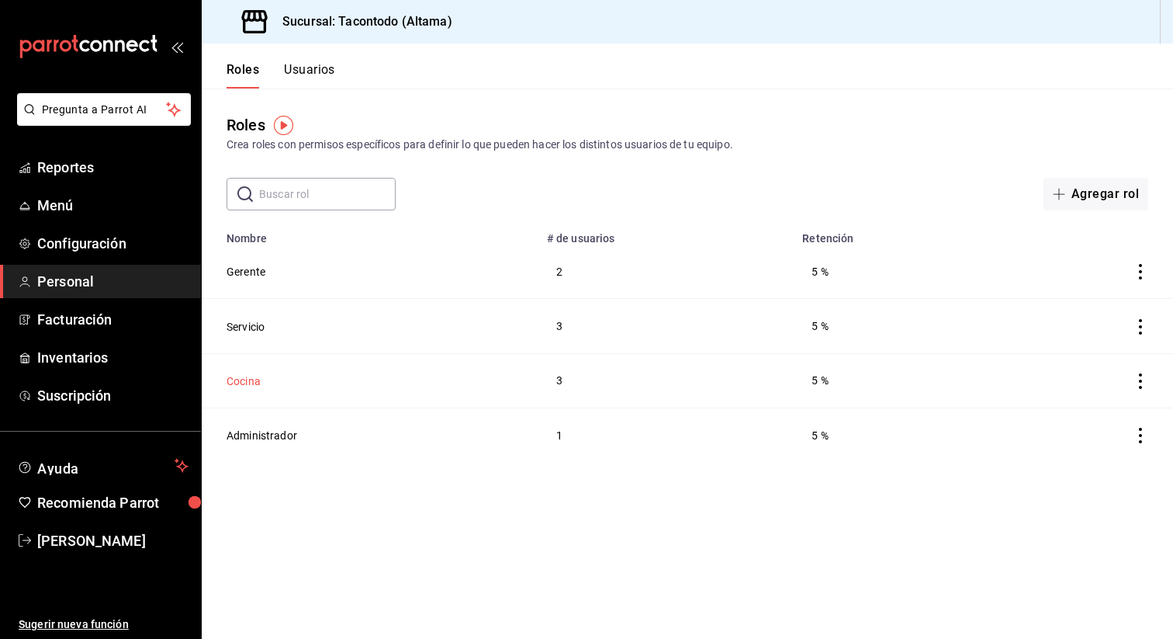
click at [247, 385] on button "Cocina" at bounding box center [244, 381] width 34 height 16
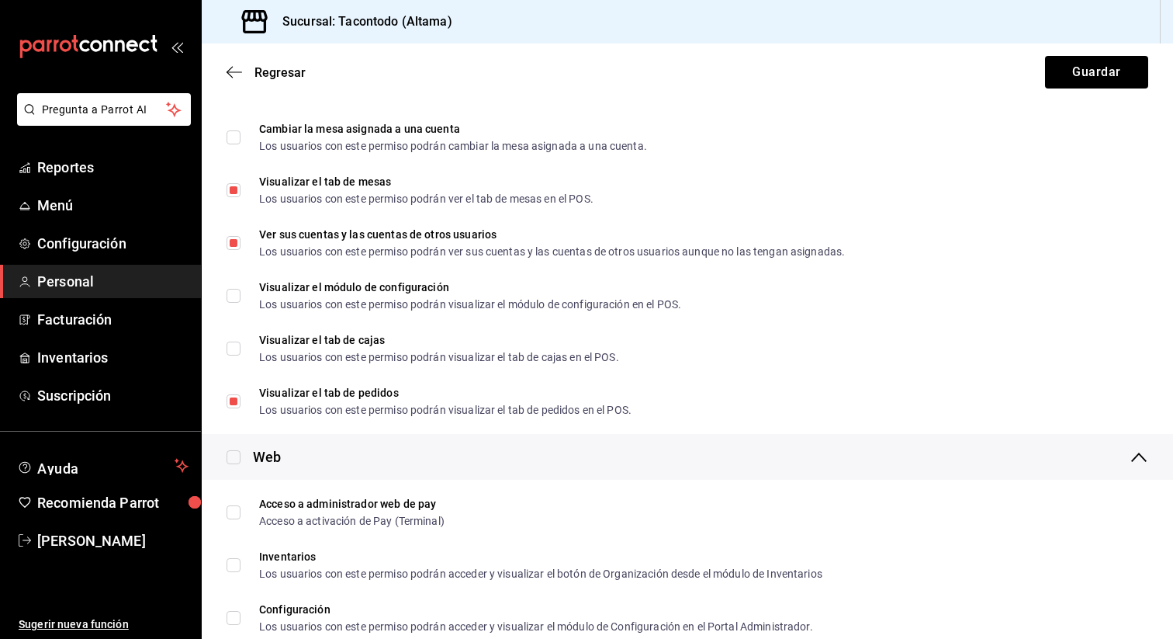
scroll to position [560, 0]
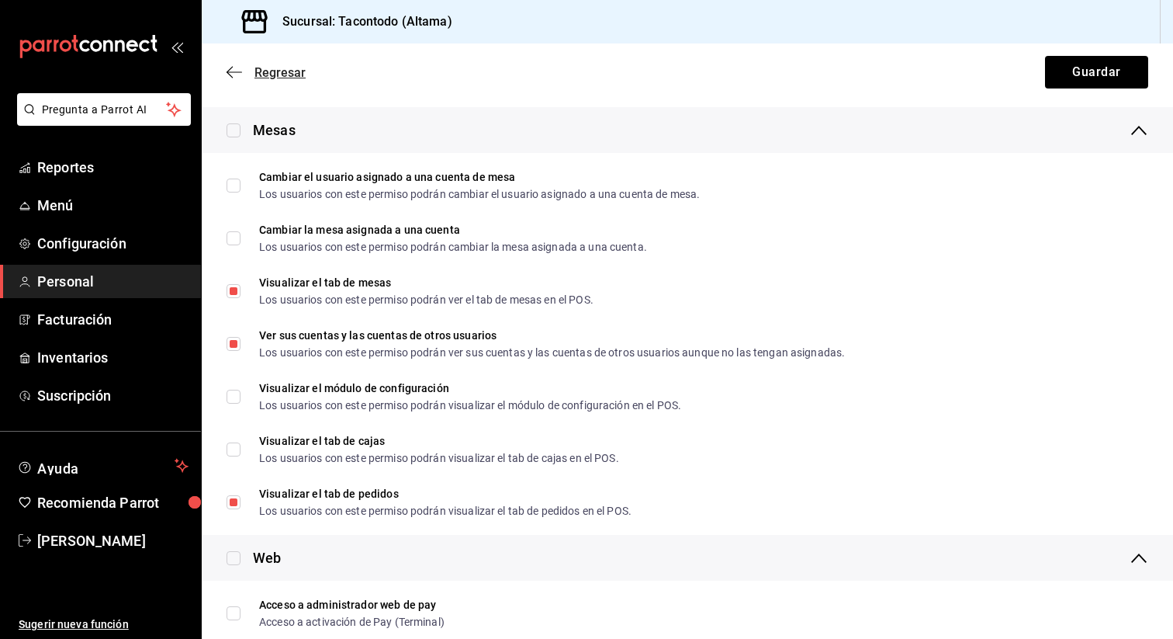
click at [237, 75] on icon "button" at bounding box center [235, 72] width 16 height 14
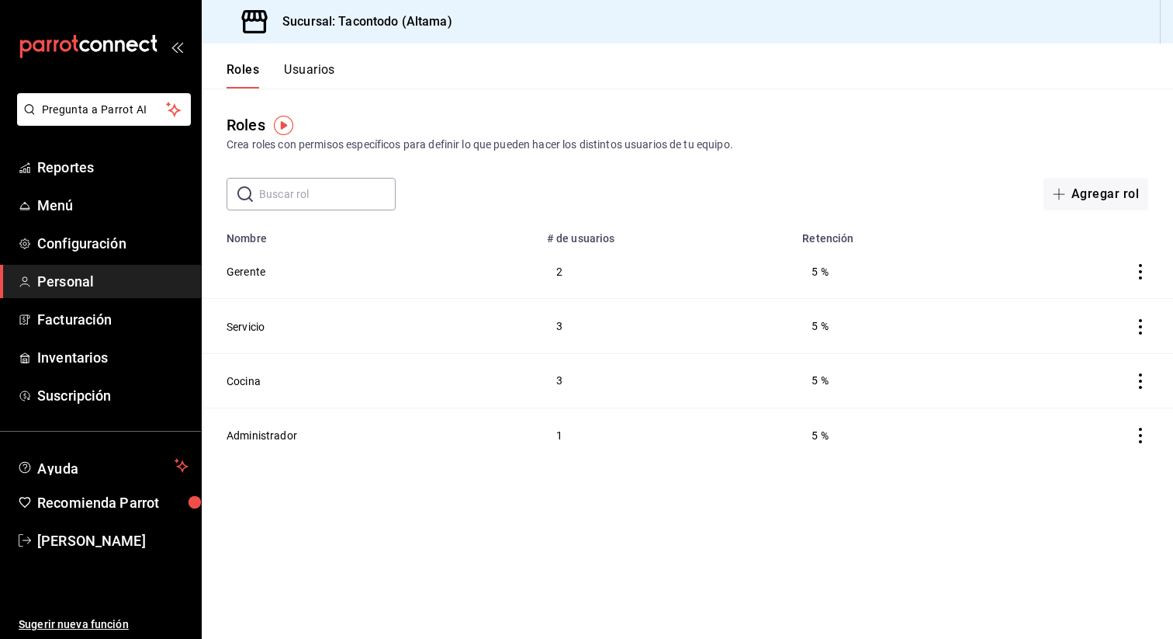
click at [1134, 375] on icon "actions" at bounding box center [1141, 381] width 16 height 16
click at [1085, 406] on span "Eliminar" at bounding box center [1085, 402] width 40 height 12
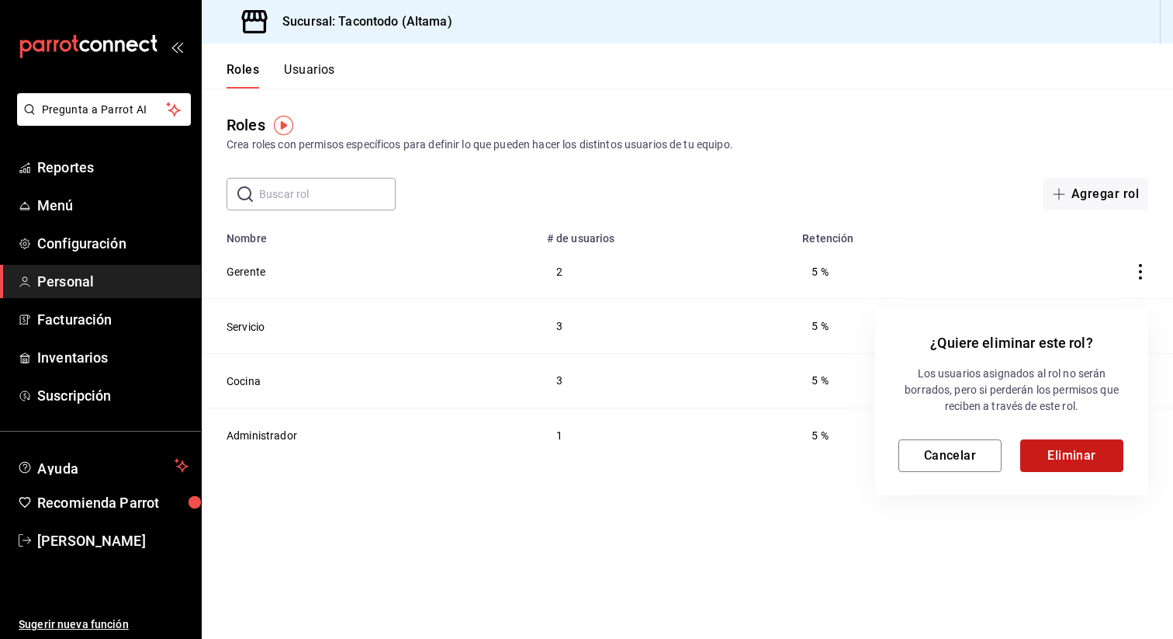
click at [1066, 448] on button "Eliminar" at bounding box center [1071, 455] width 103 height 33
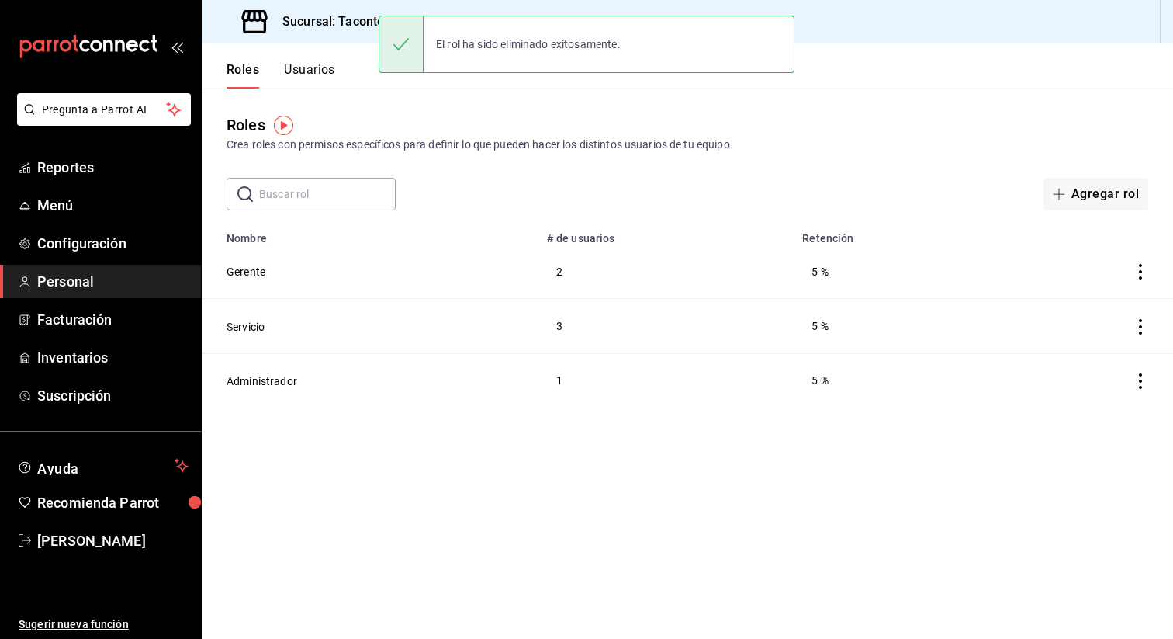
click at [1144, 326] on icon "actions" at bounding box center [1141, 327] width 16 height 16
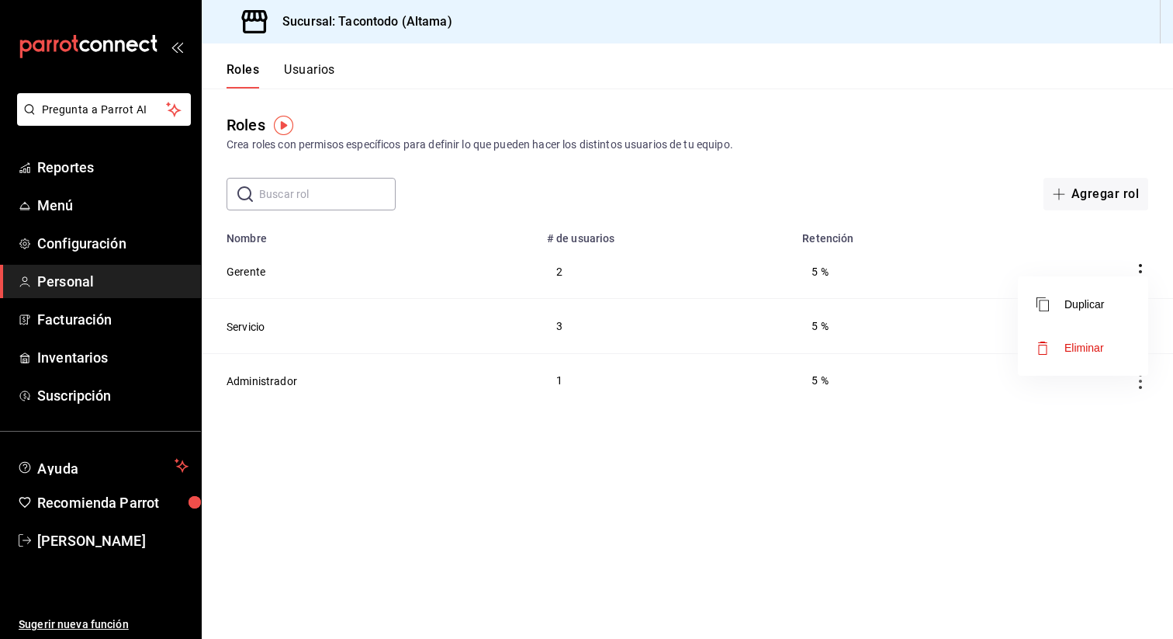
click at [209, 320] on div at bounding box center [586, 319] width 1173 height 639
click at [235, 320] on button "Servicio" at bounding box center [246, 327] width 38 height 16
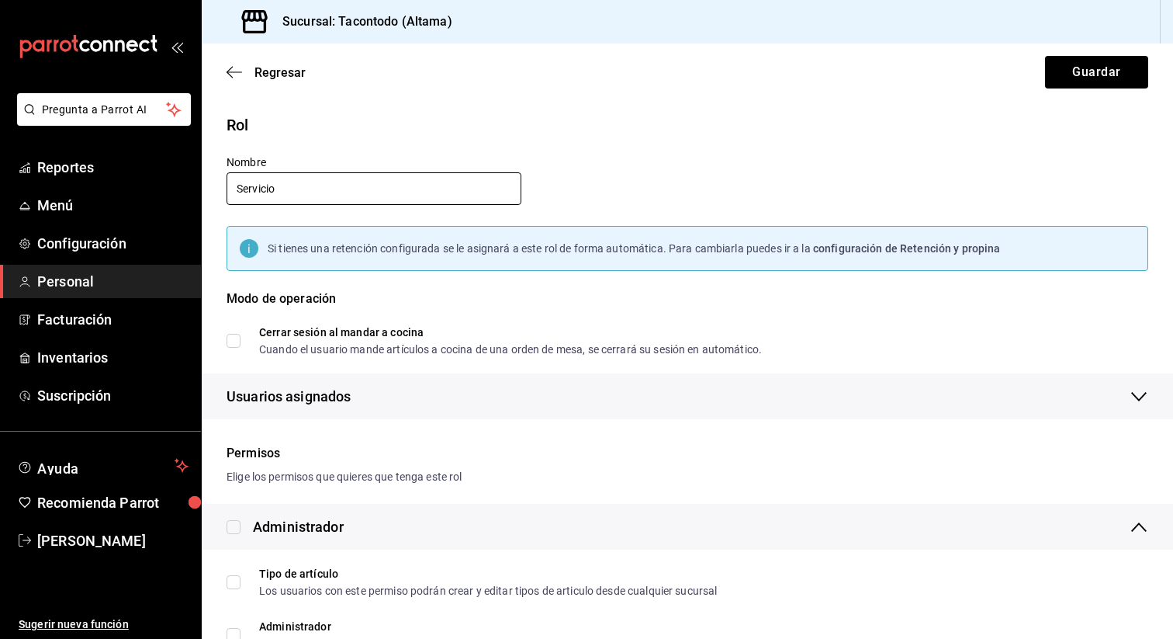
click at [401, 194] on input "Servicio" at bounding box center [374, 188] width 295 height 33
type input "Colaboradores"
click at [1081, 74] on button "Guardar" at bounding box center [1096, 72] width 103 height 33
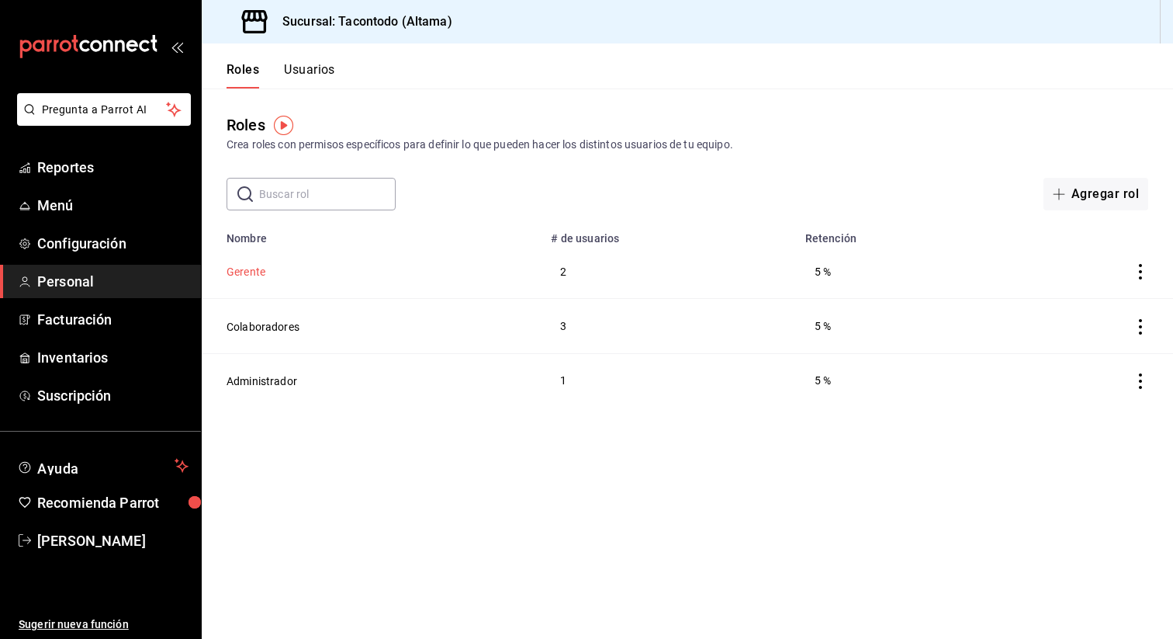
click at [258, 277] on button "Gerente" at bounding box center [246, 272] width 39 height 16
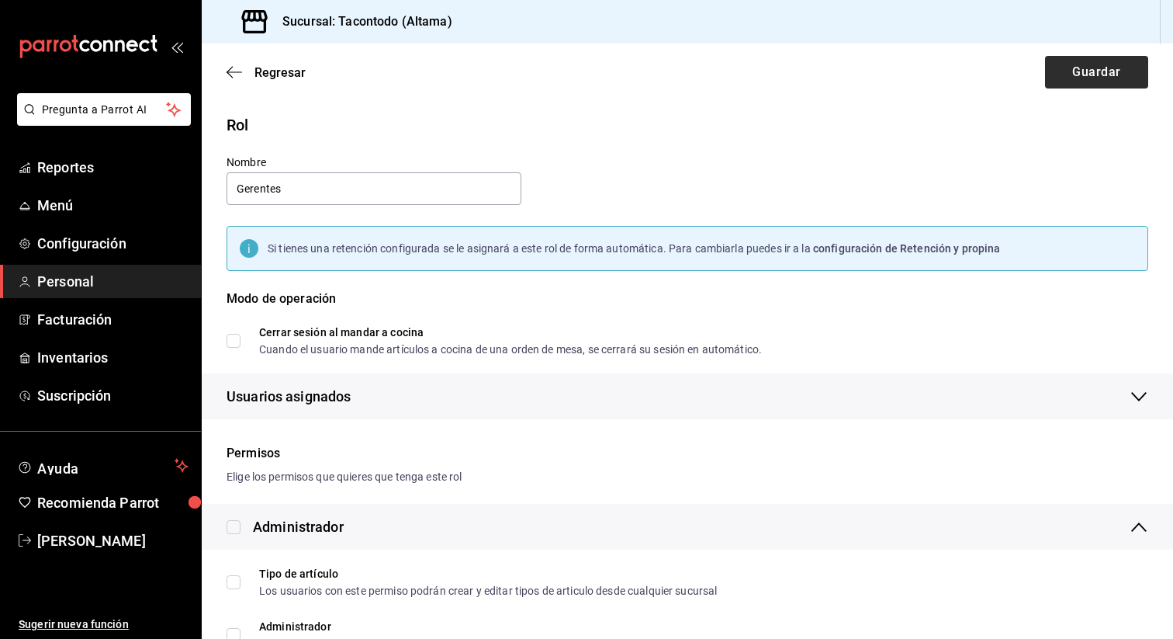
type input "Gerentes"
click at [1074, 74] on button "Guardar" at bounding box center [1096, 72] width 103 height 33
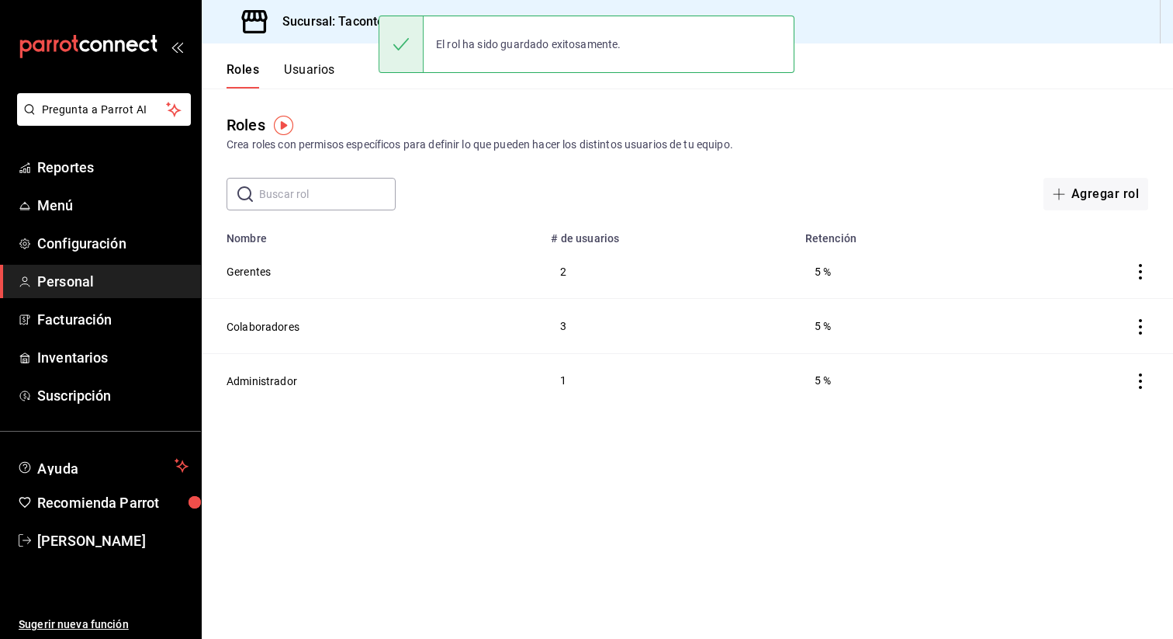
click at [327, 69] on button "Usuarios" at bounding box center [309, 75] width 51 height 26
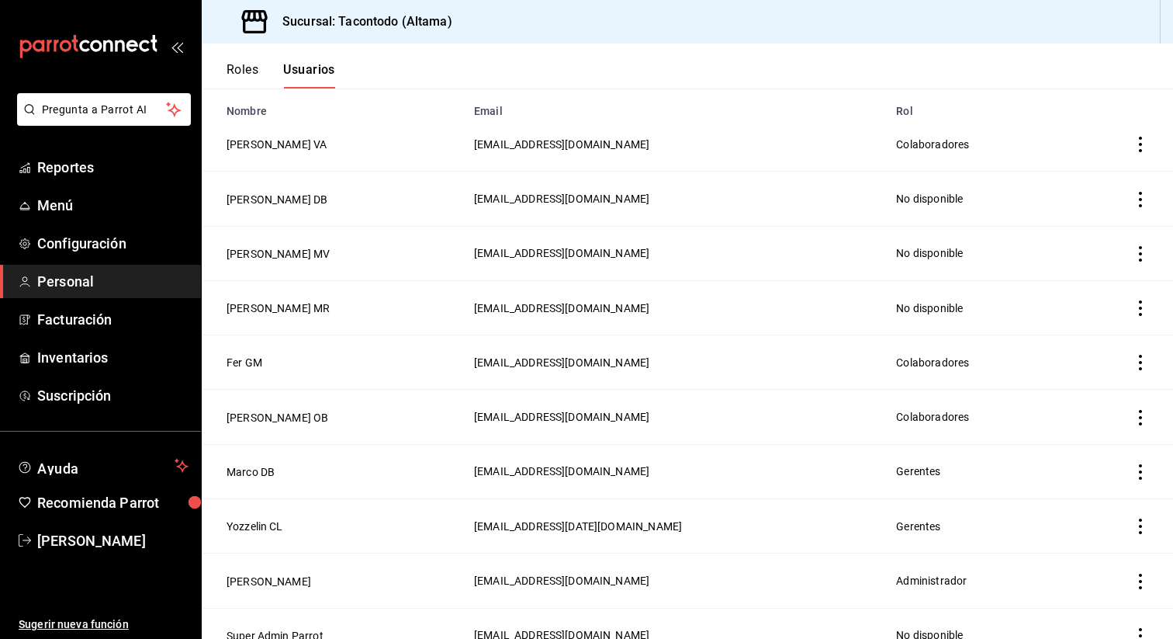
scroll to position [147, 0]
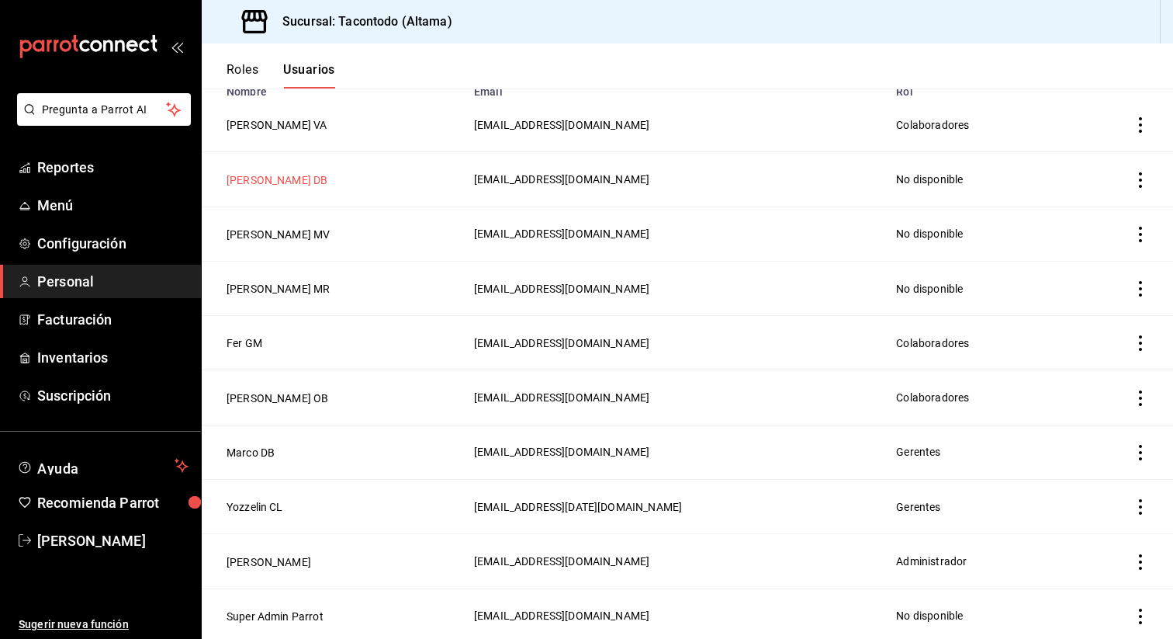
click at [248, 178] on button "[PERSON_NAME] DB" at bounding box center [277, 180] width 101 height 16
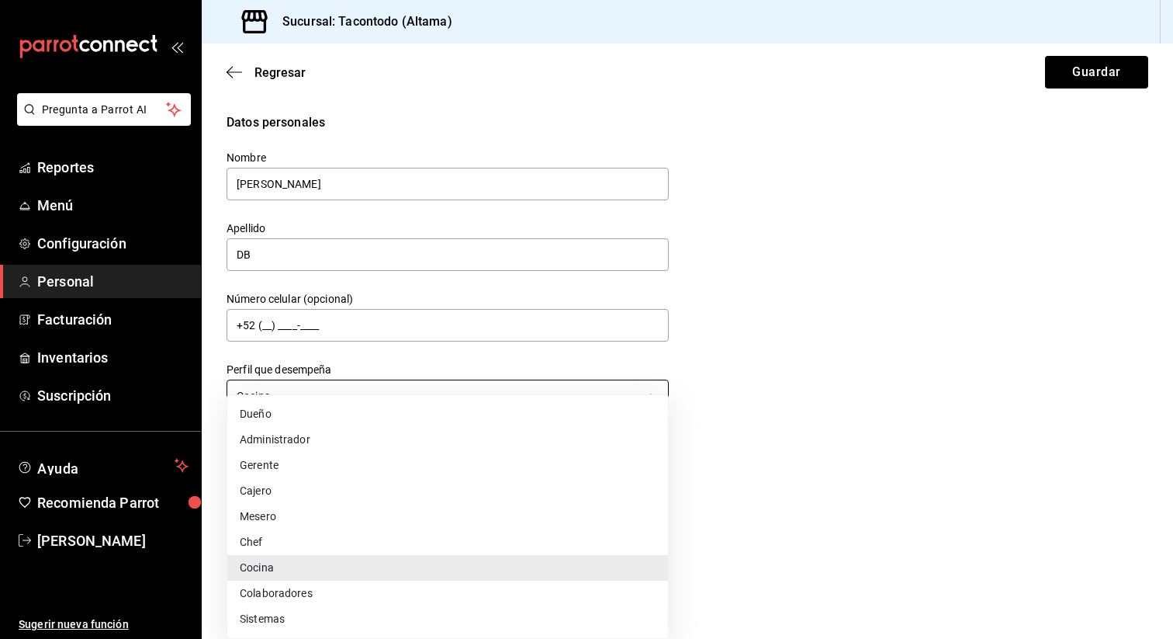
click at [653, 396] on body "Pregunta a Parrot AI Reportes Menú Configuración Personal Facturación Inventari…" at bounding box center [586, 319] width 1173 height 639
click at [511, 595] on li "Colaboradores" at bounding box center [447, 593] width 441 height 26
type input "STAFF"
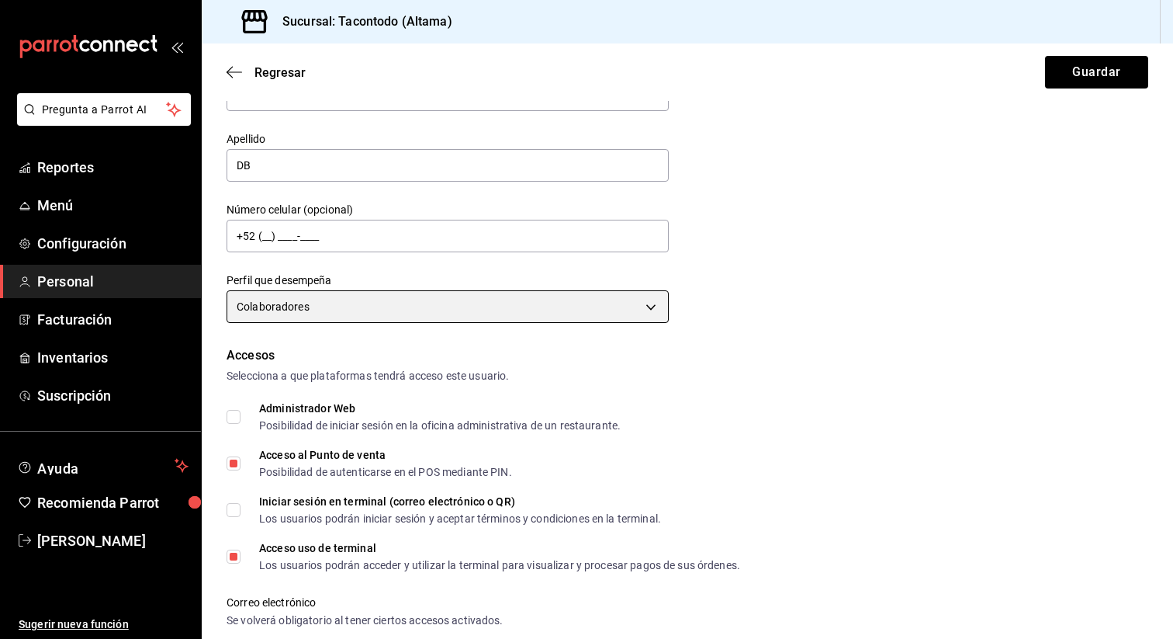
scroll to position [109, 0]
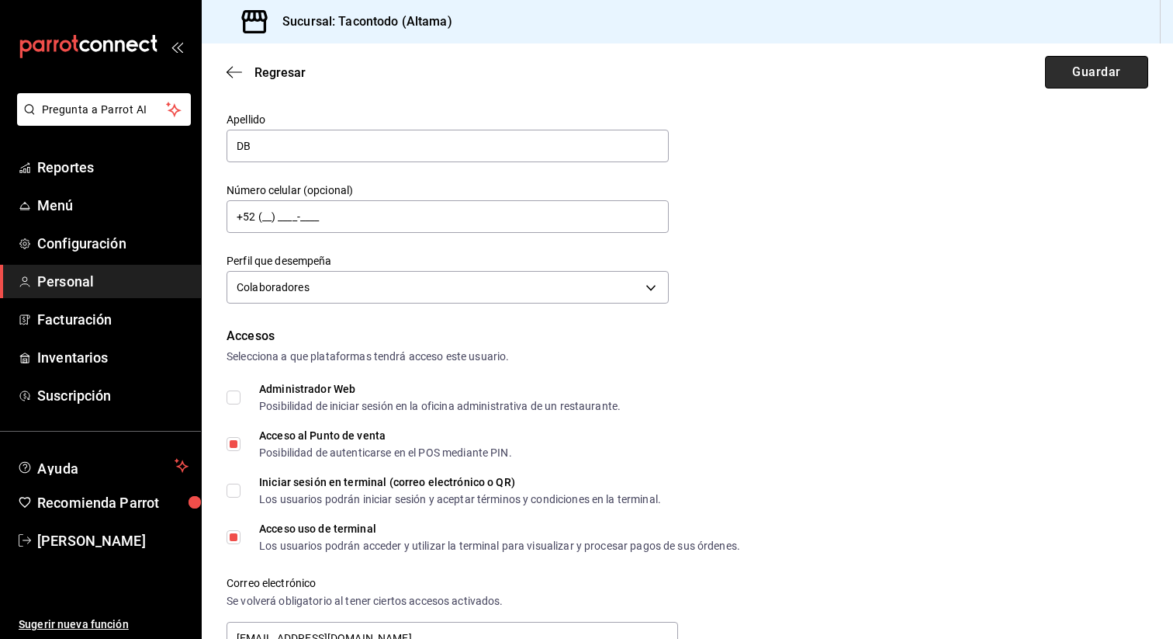
click at [1078, 66] on button "Guardar" at bounding box center [1096, 72] width 103 height 33
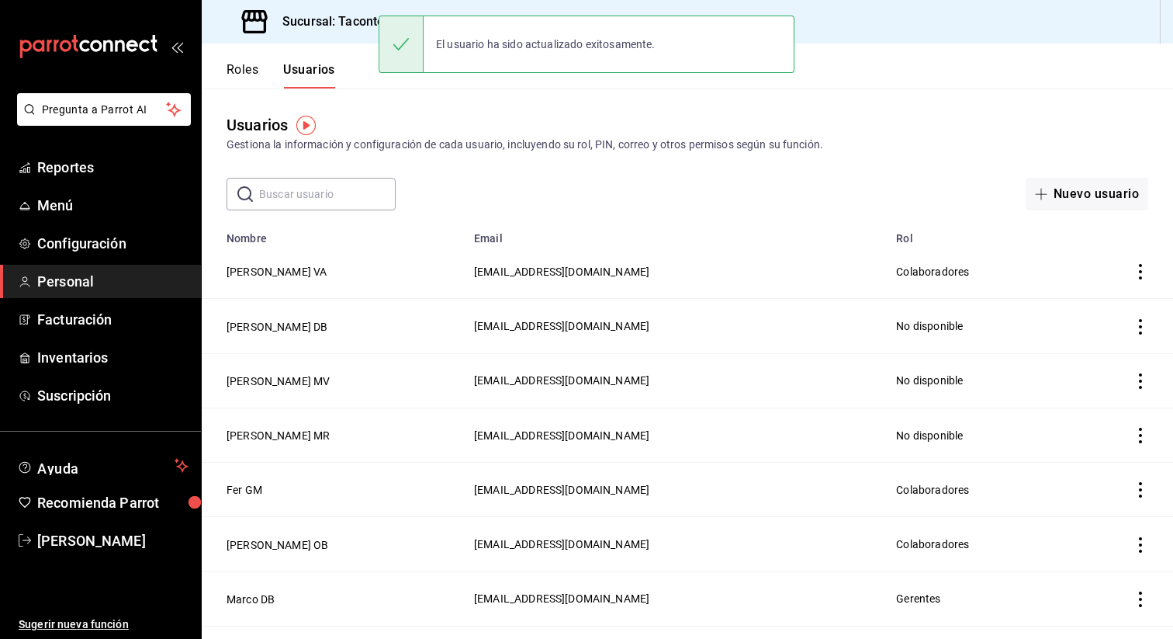
click at [1144, 327] on icon "actions" at bounding box center [1141, 327] width 16 height 16
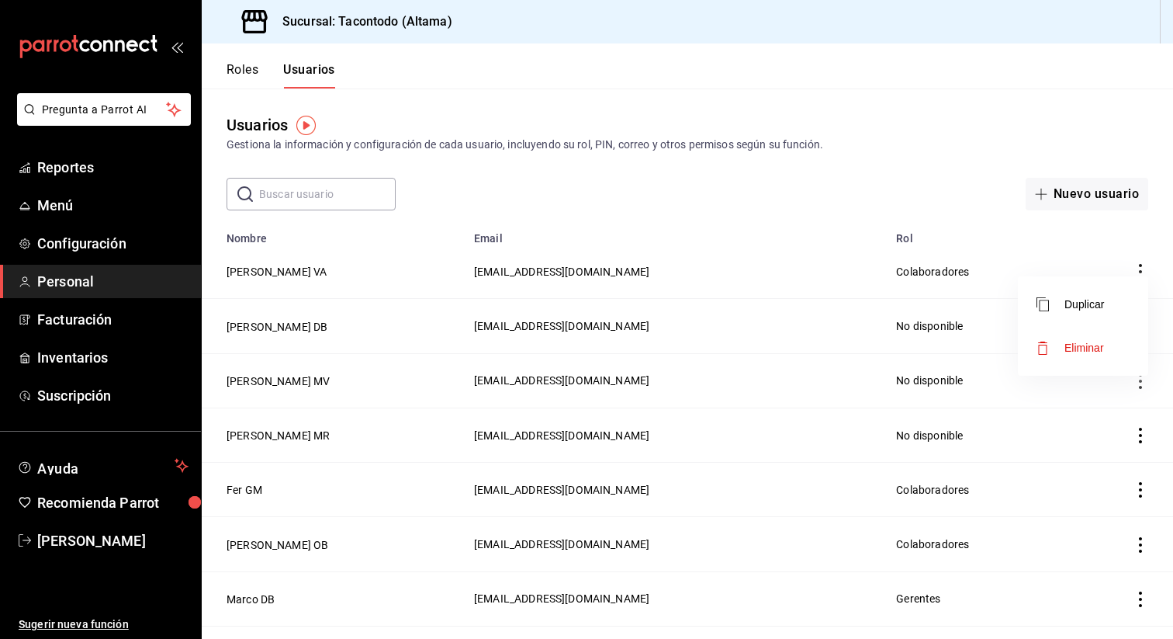
click at [244, 316] on div at bounding box center [586, 319] width 1173 height 639
click at [244, 322] on button "[PERSON_NAME] DB" at bounding box center [277, 327] width 101 height 16
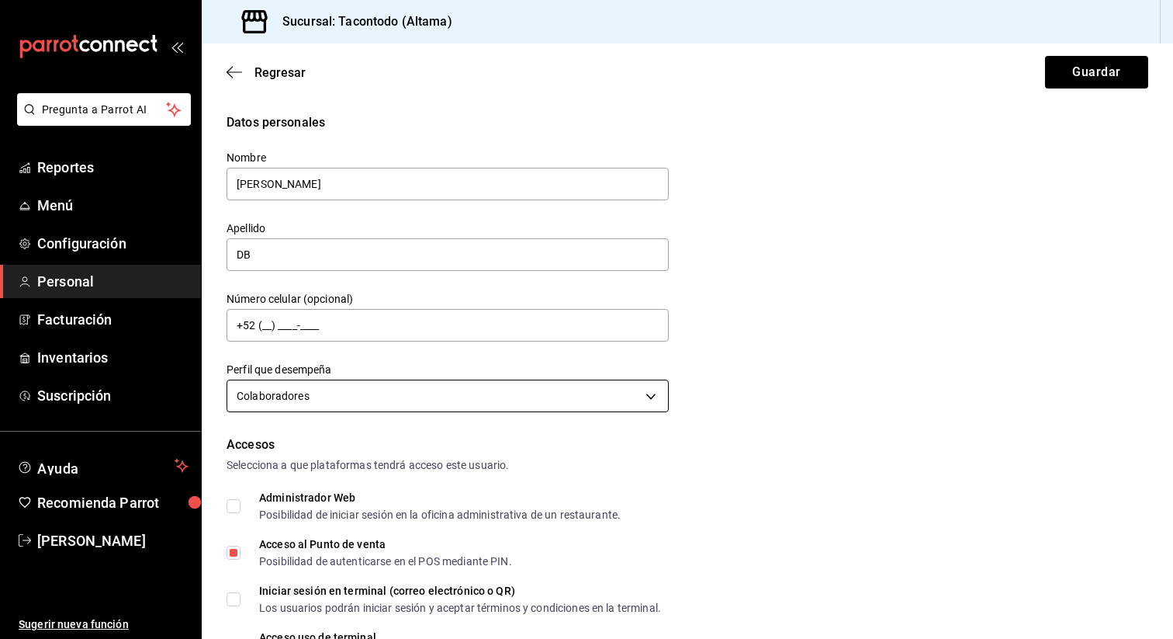
click at [362, 392] on body "Pregunta a Parrot AI Reportes Menú Configuración Personal Facturación Inventari…" at bounding box center [586, 319] width 1173 height 639
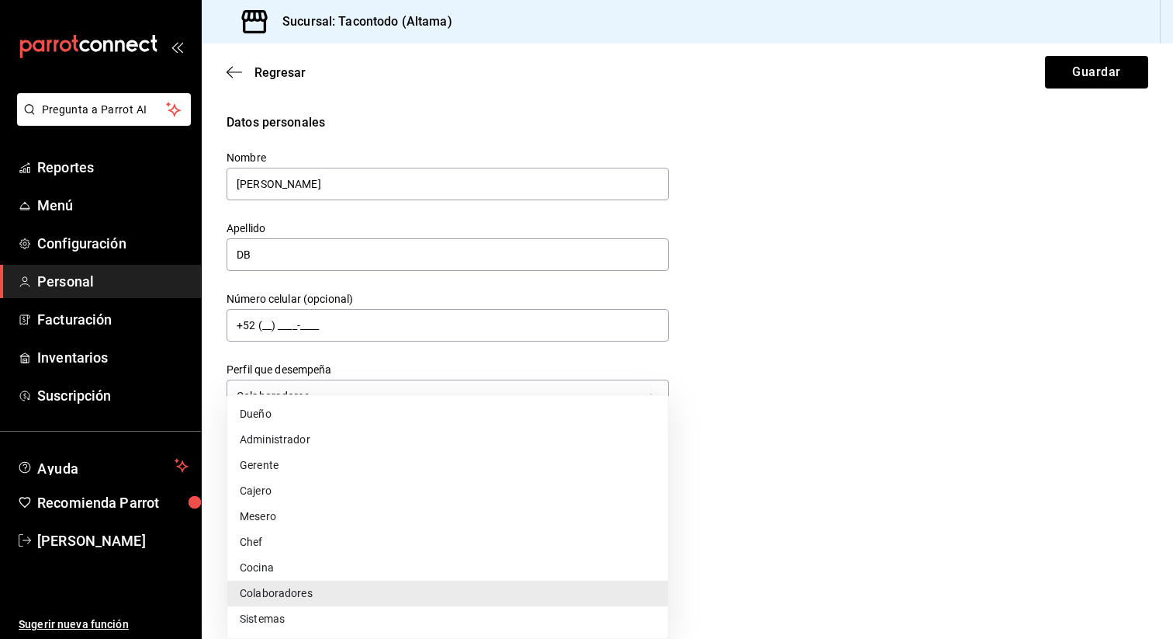
click at [332, 586] on li "Colaboradores" at bounding box center [447, 593] width 441 height 26
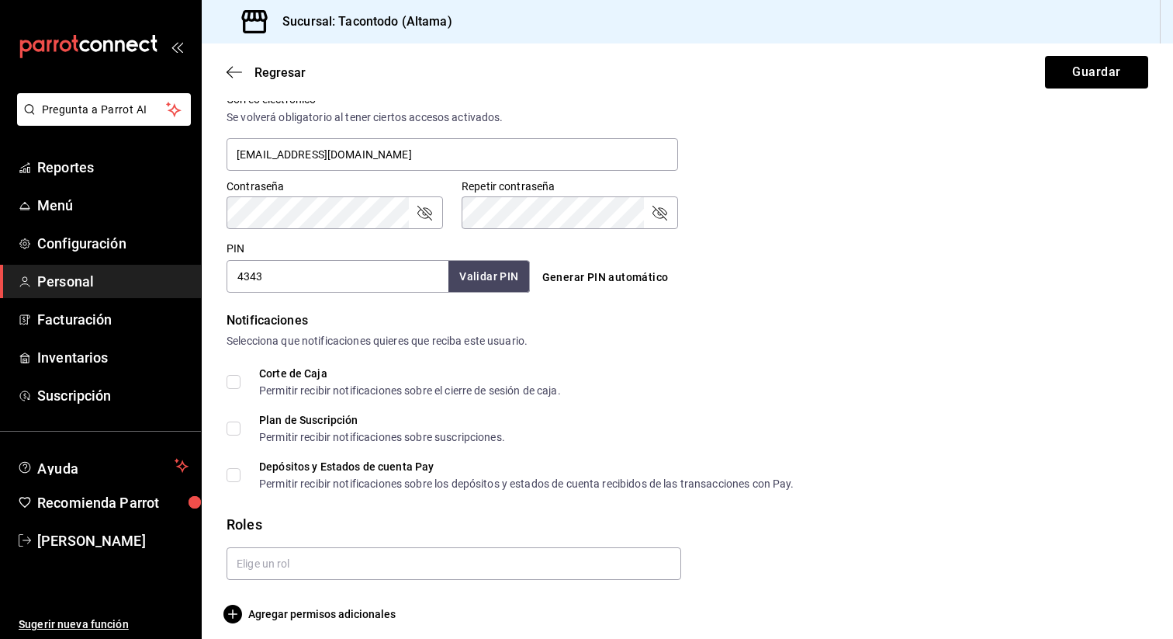
scroll to position [601, 0]
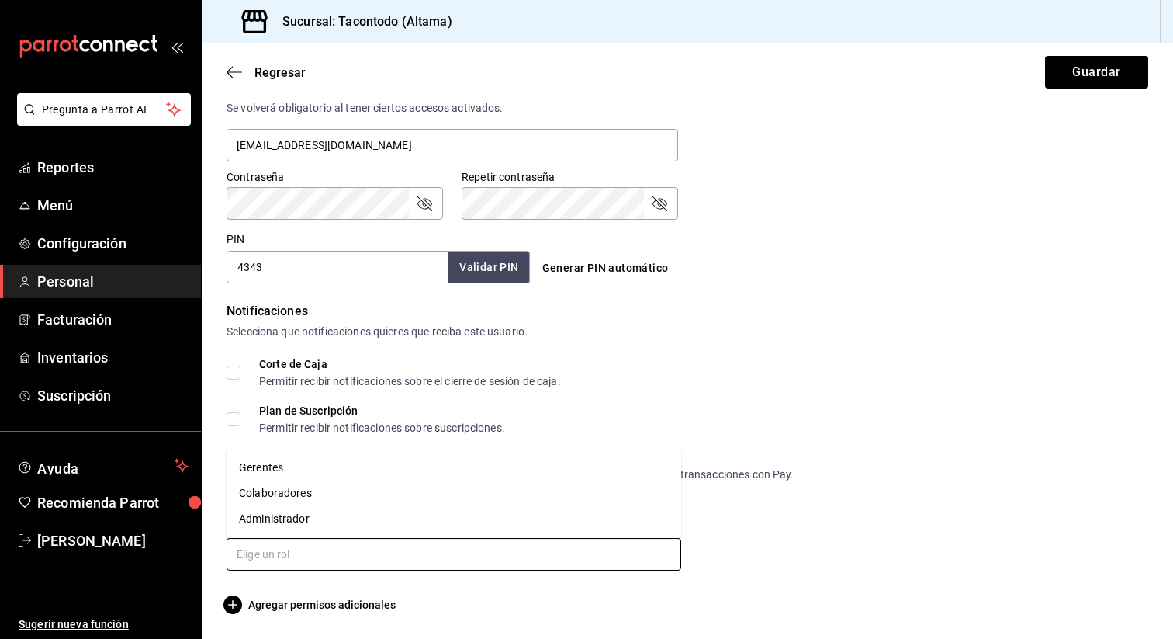
click at [354, 555] on input "text" at bounding box center [454, 554] width 455 height 33
click at [362, 491] on li "Colaboradores" at bounding box center [454, 493] width 455 height 26
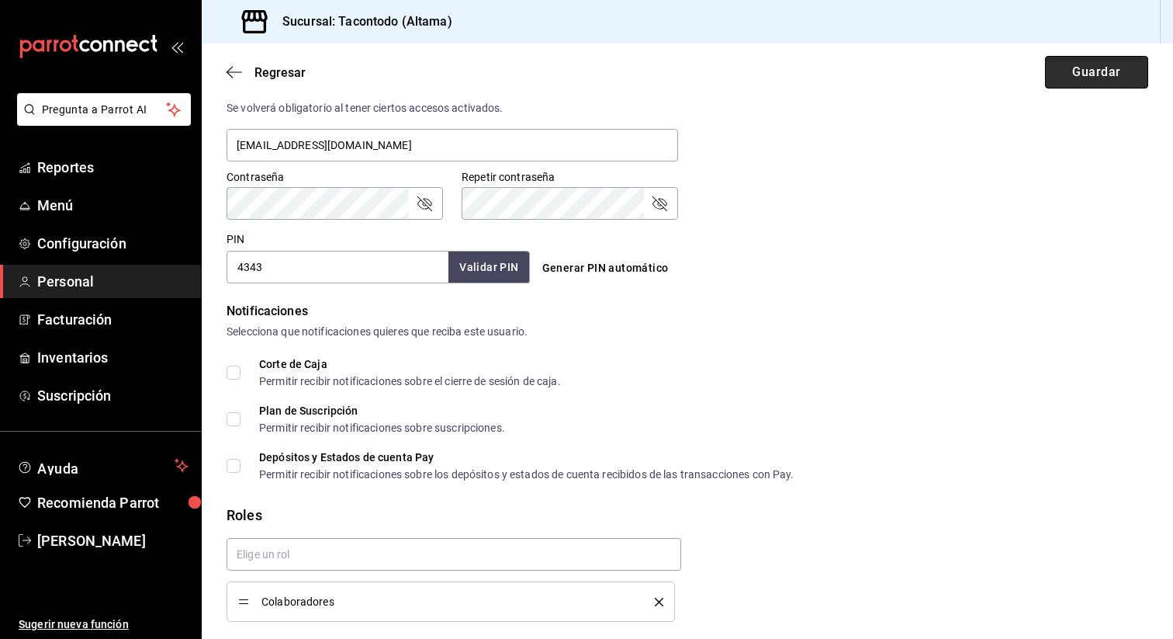
click at [1060, 64] on button "Guardar" at bounding box center [1096, 72] width 103 height 33
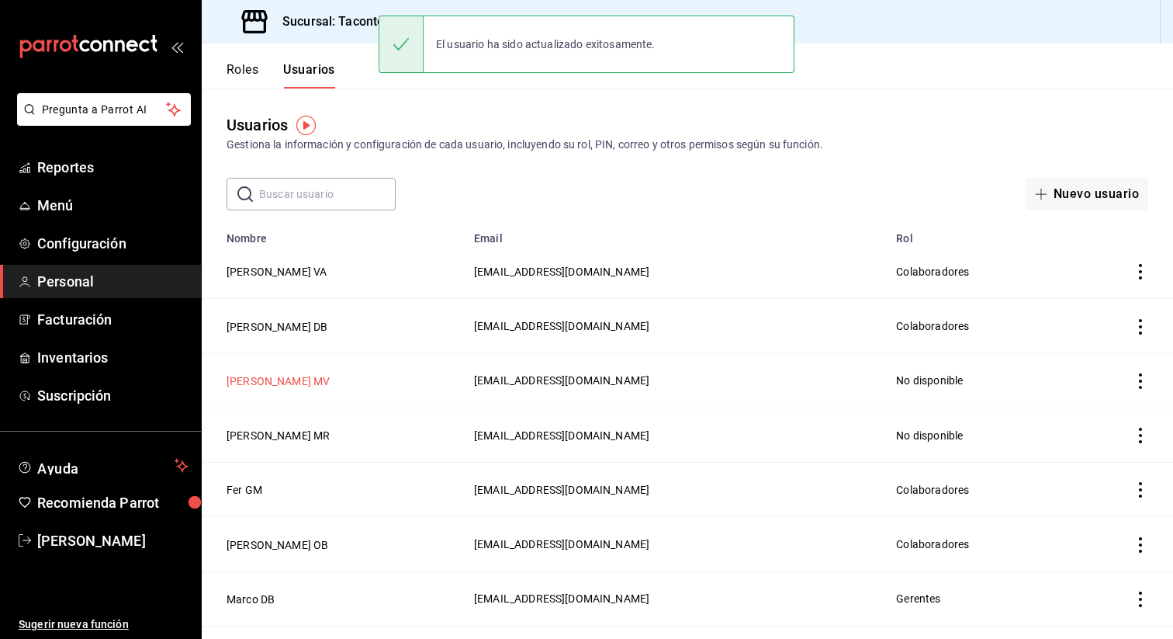
click at [248, 378] on button "[PERSON_NAME] MV" at bounding box center [278, 381] width 103 height 16
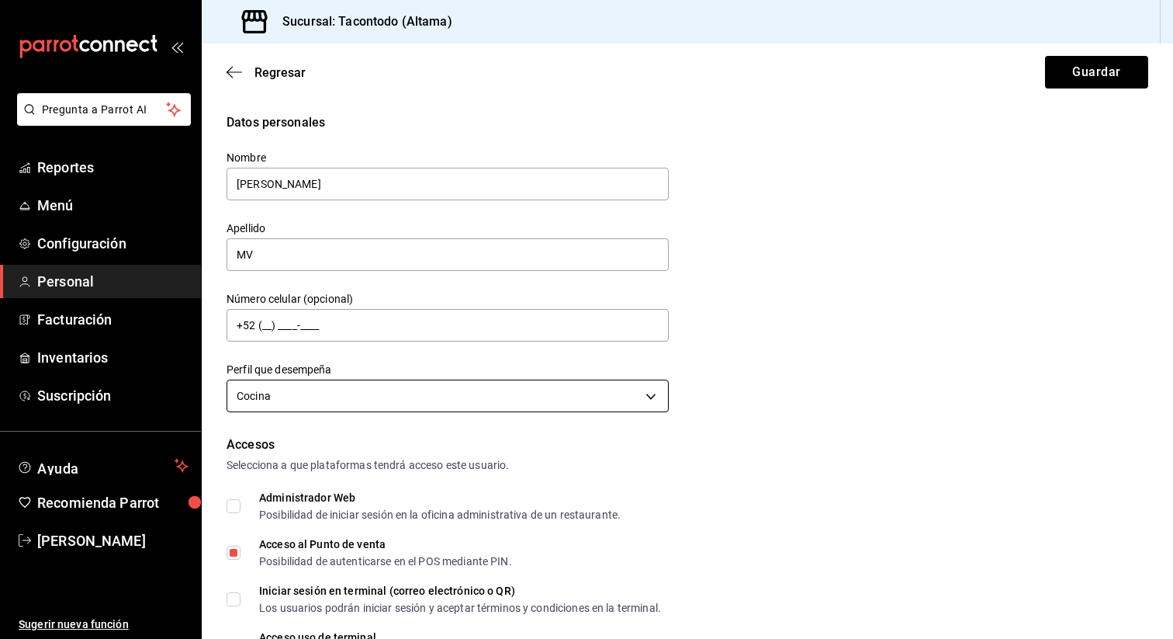
click at [321, 399] on body "Pregunta a Parrot AI Reportes Menú Configuración Personal Facturación Inventari…" at bounding box center [586, 319] width 1173 height 639
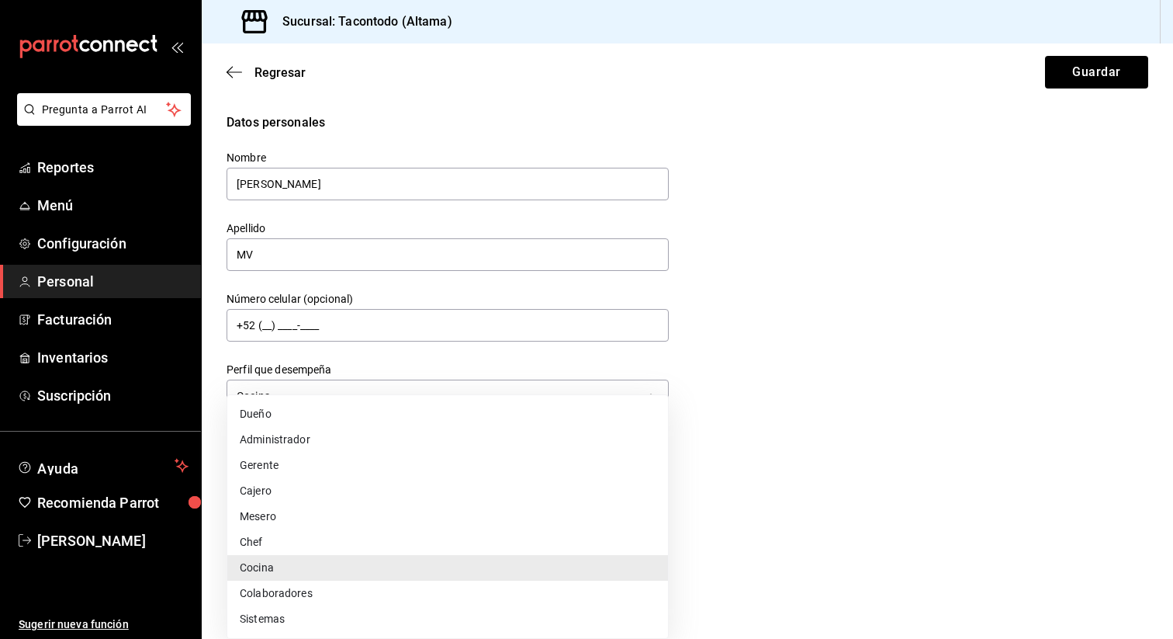
click at [799, 469] on div at bounding box center [586, 319] width 1173 height 639
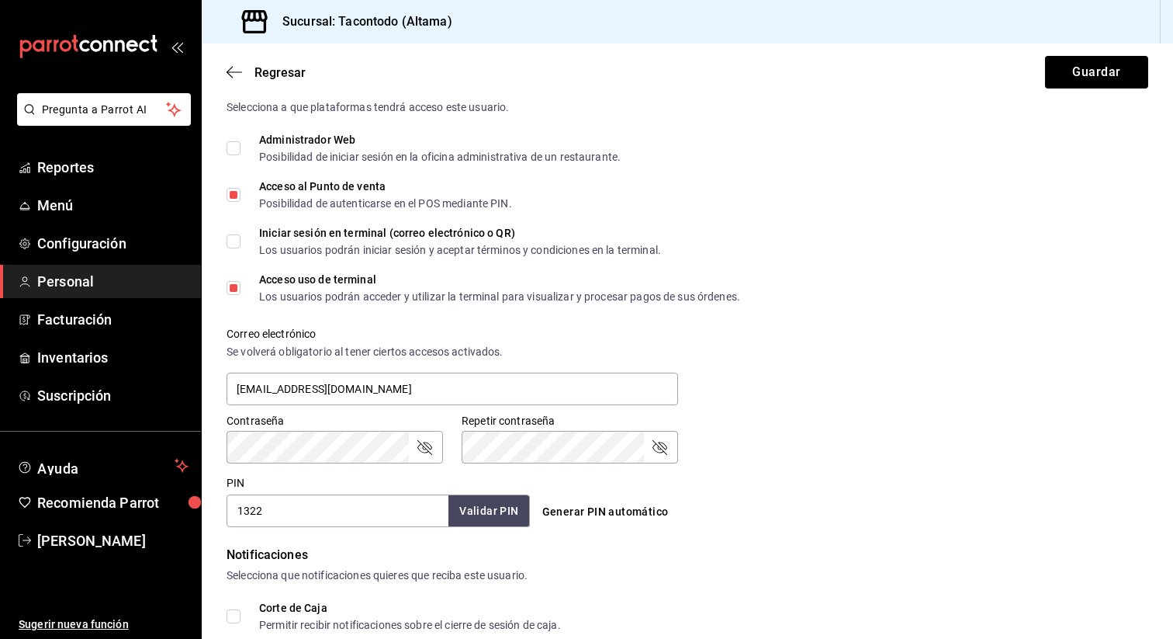
scroll to position [98, 0]
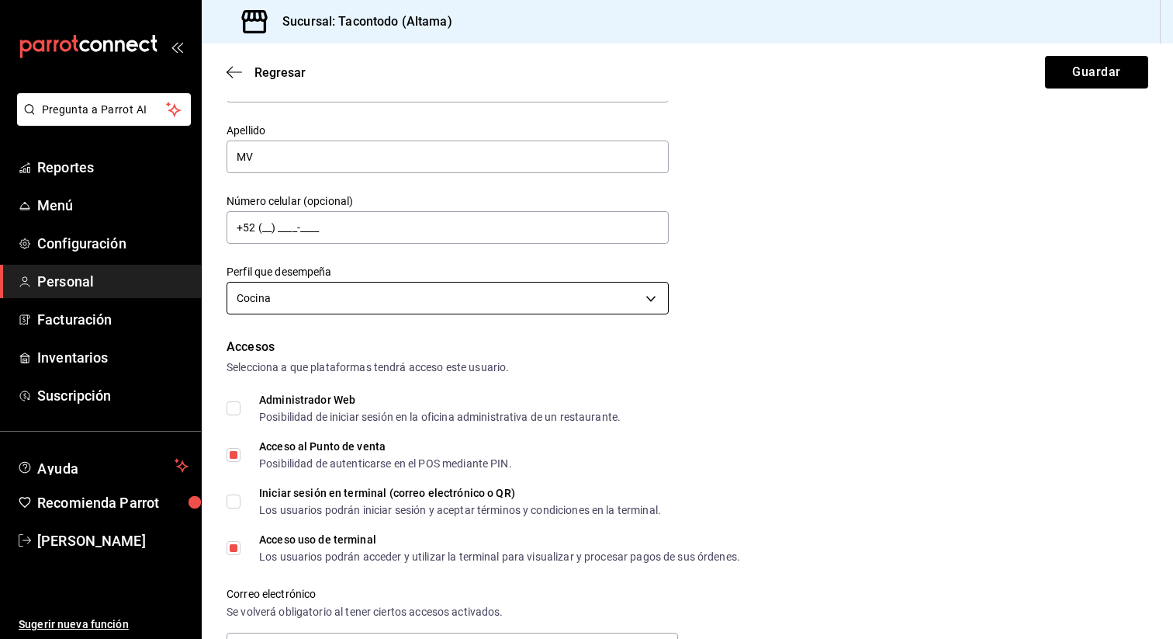
click at [324, 293] on body "Pregunta a Parrot AI Reportes Menú Configuración Personal Facturación Inventari…" at bounding box center [586, 319] width 1173 height 639
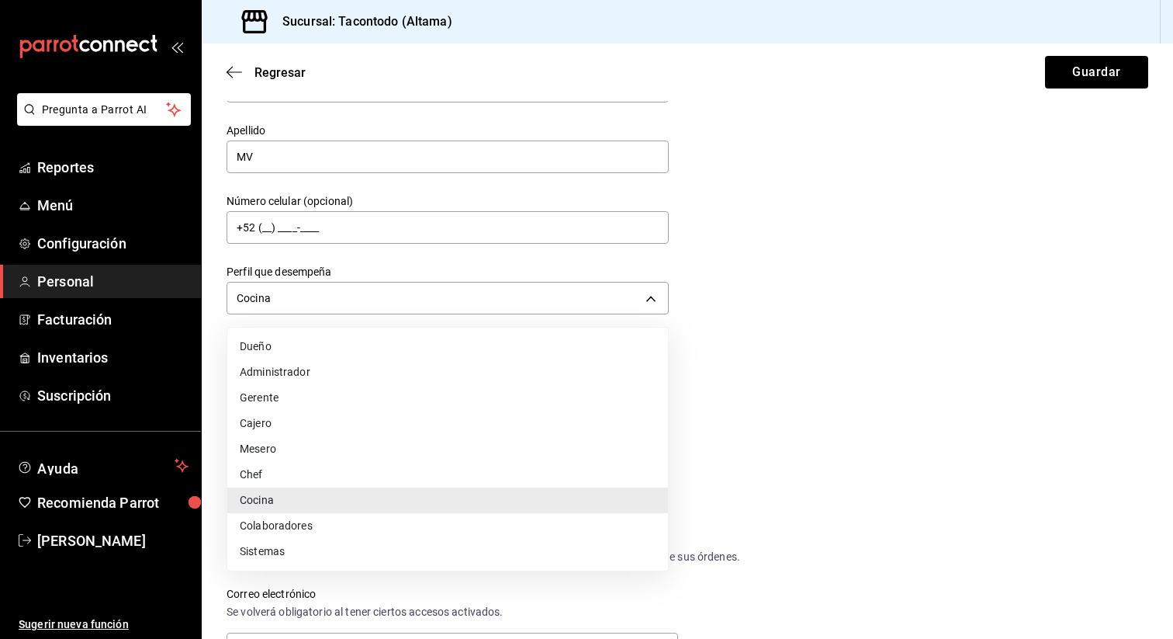
click at [316, 518] on li "Colaboradores" at bounding box center [447, 526] width 441 height 26
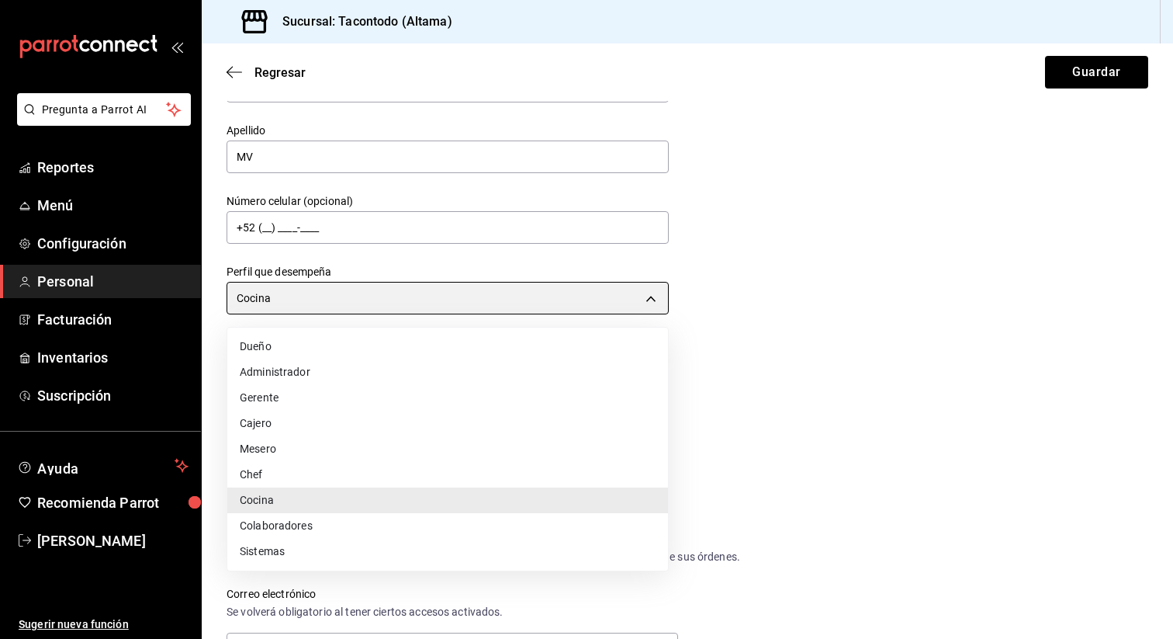
type input "STAFF"
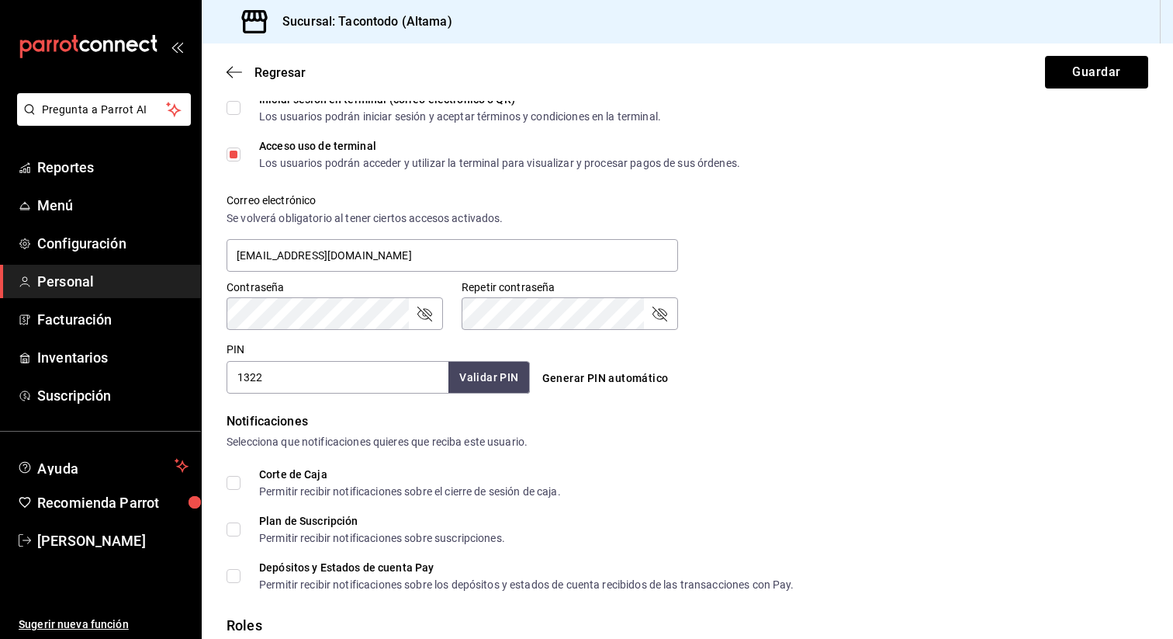
scroll to position [601, 0]
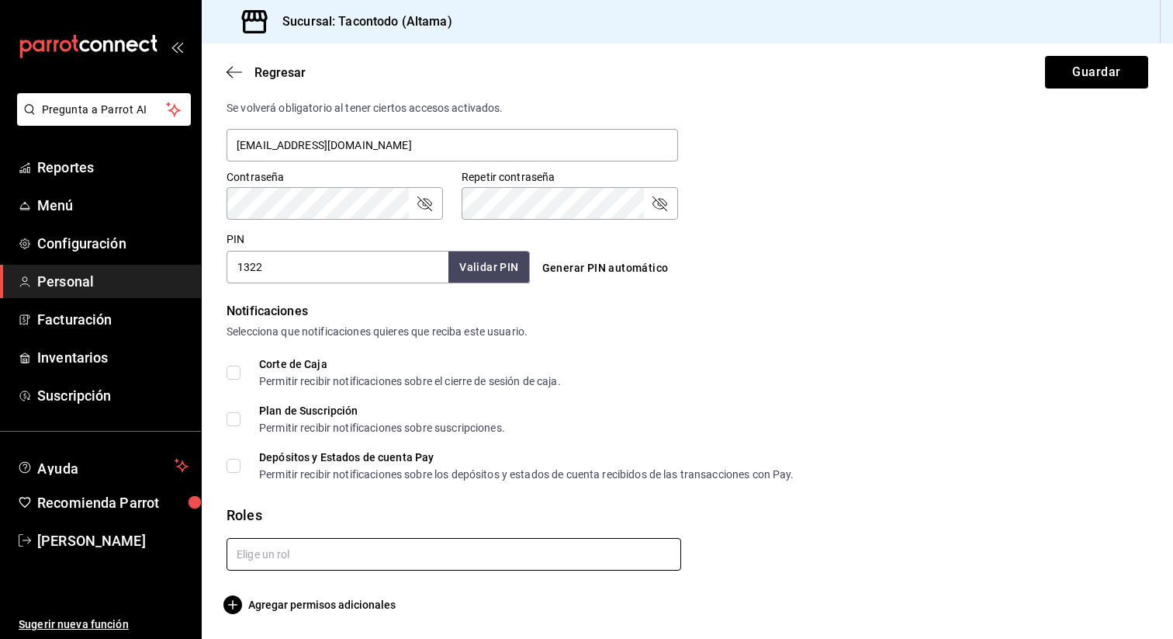
click at [487, 563] on input "text" at bounding box center [454, 554] width 455 height 33
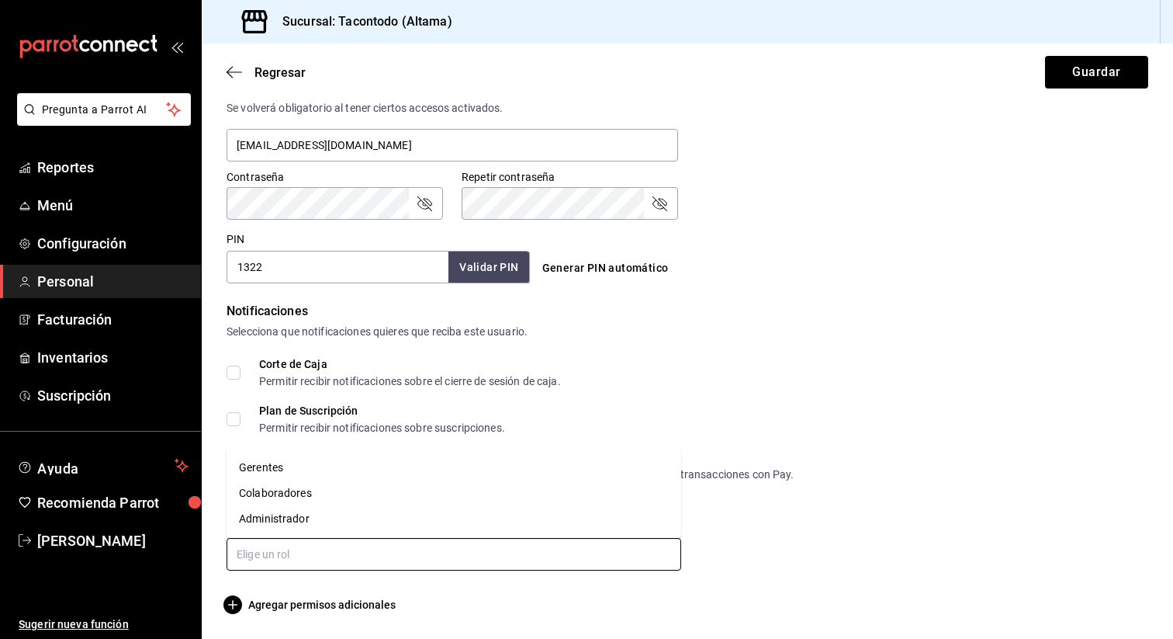
click at [469, 495] on li "Colaboradores" at bounding box center [454, 493] width 455 height 26
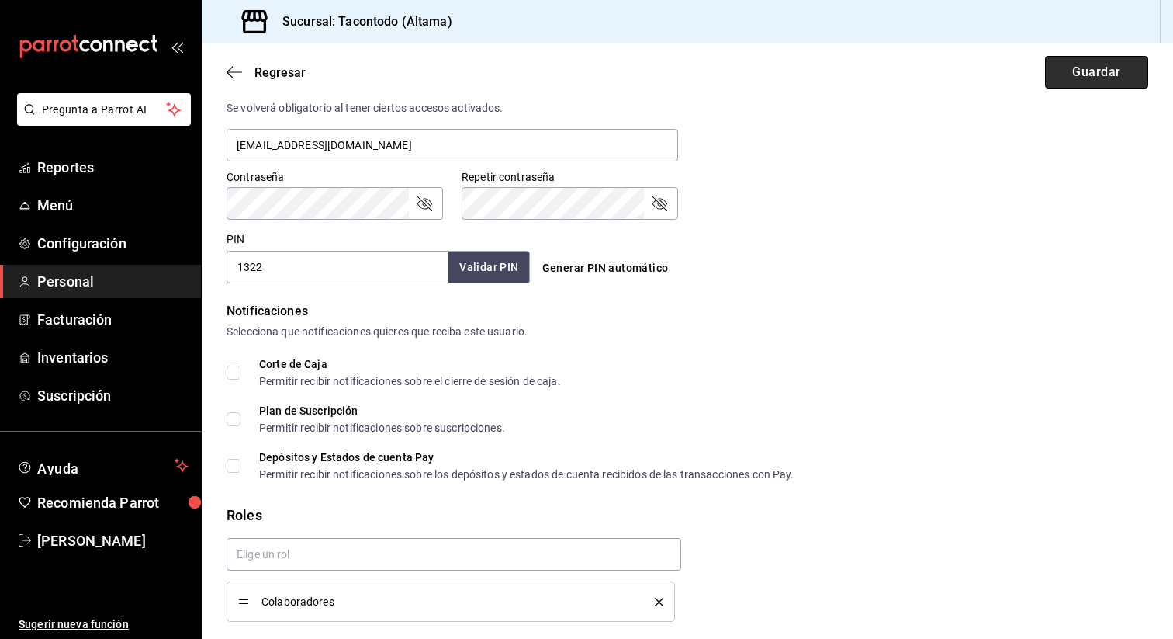
click at [1062, 76] on button "Guardar" at bounding box center [1096, 72] width 103 height 33
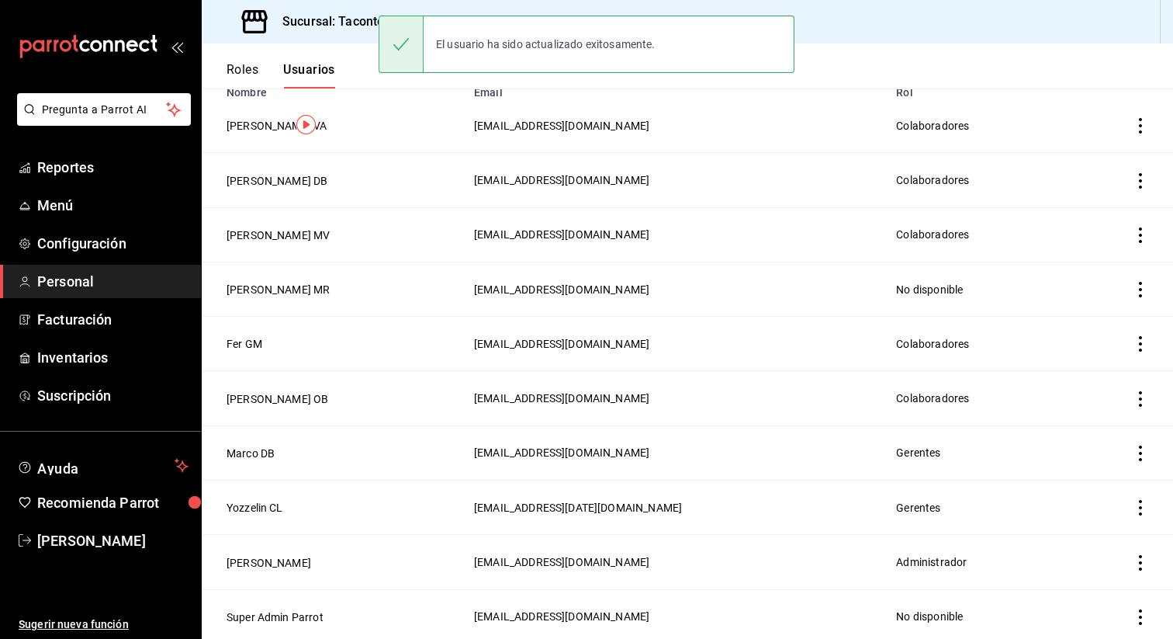
scroll to position [147, 0]
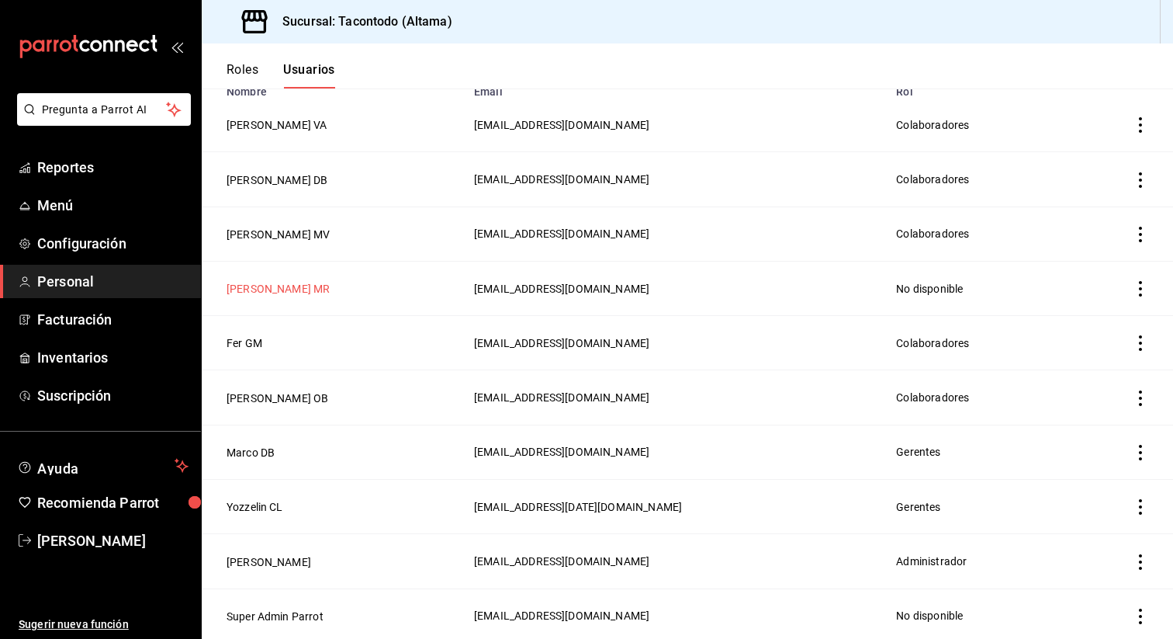
click at [244, 285] on button "[PERSON_NAME] MR" at bounding box center [278, 289] width 103 height 16
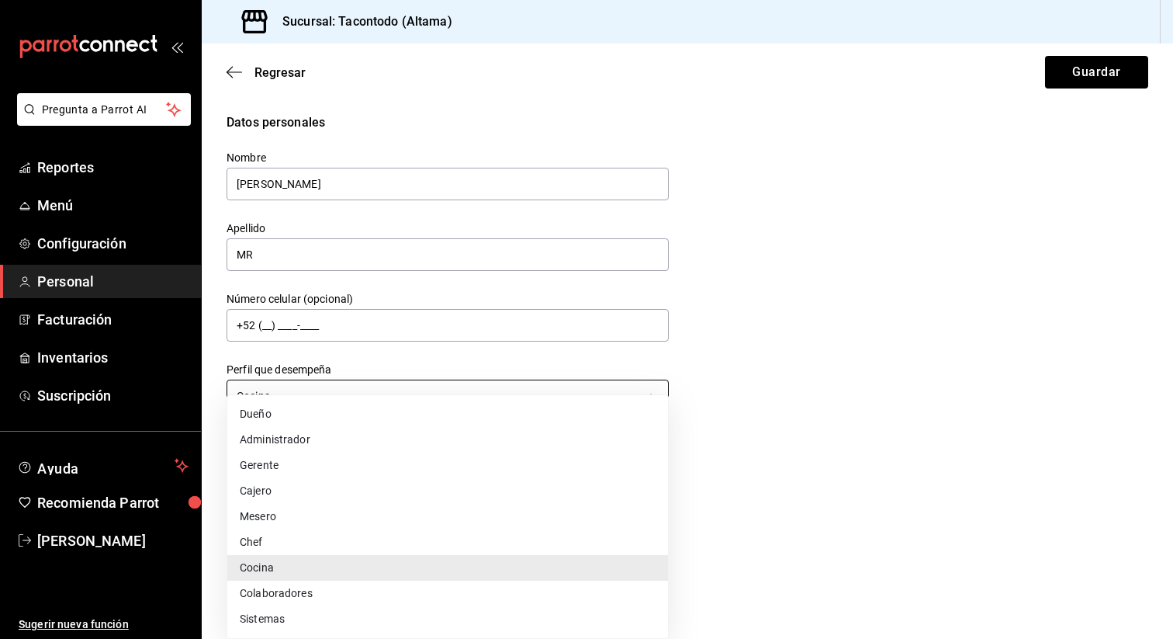
click at [360, 390] on body "Pregunta a Parrot AI Reportes Menú Configuración Personal Facturación Inventari…" at bounding box center [586, 319] width 1173 height 639
click at [341, 586] on li "Colaboradores" at bounding box center [447, 593] width 441 height 26
type input "STAFF"
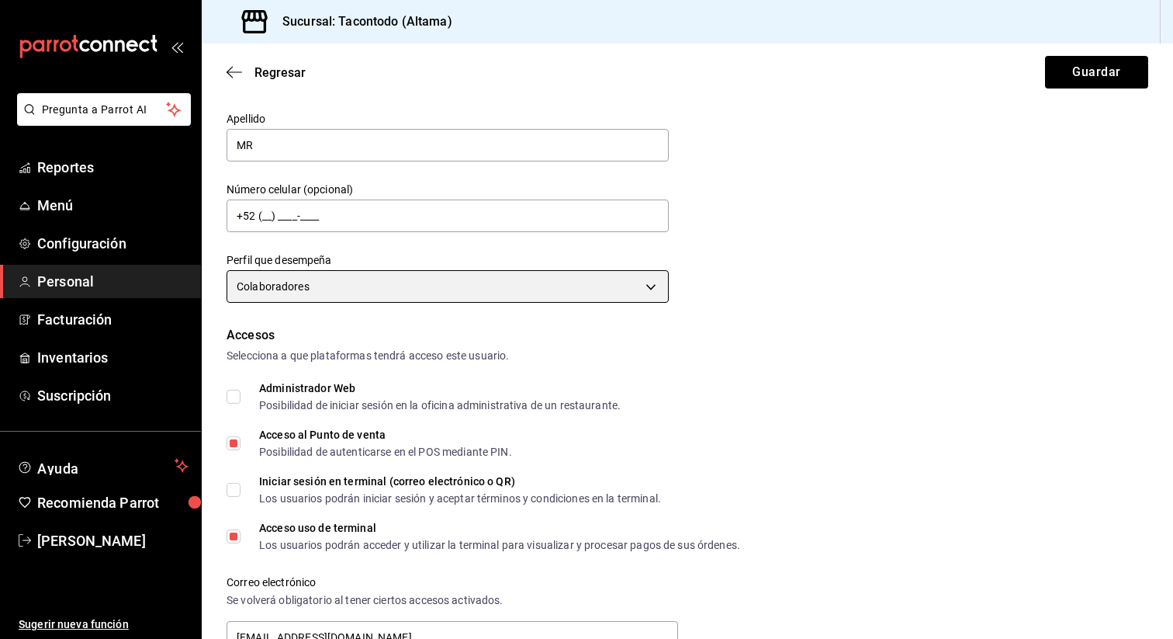
scroll to position [601, 0]
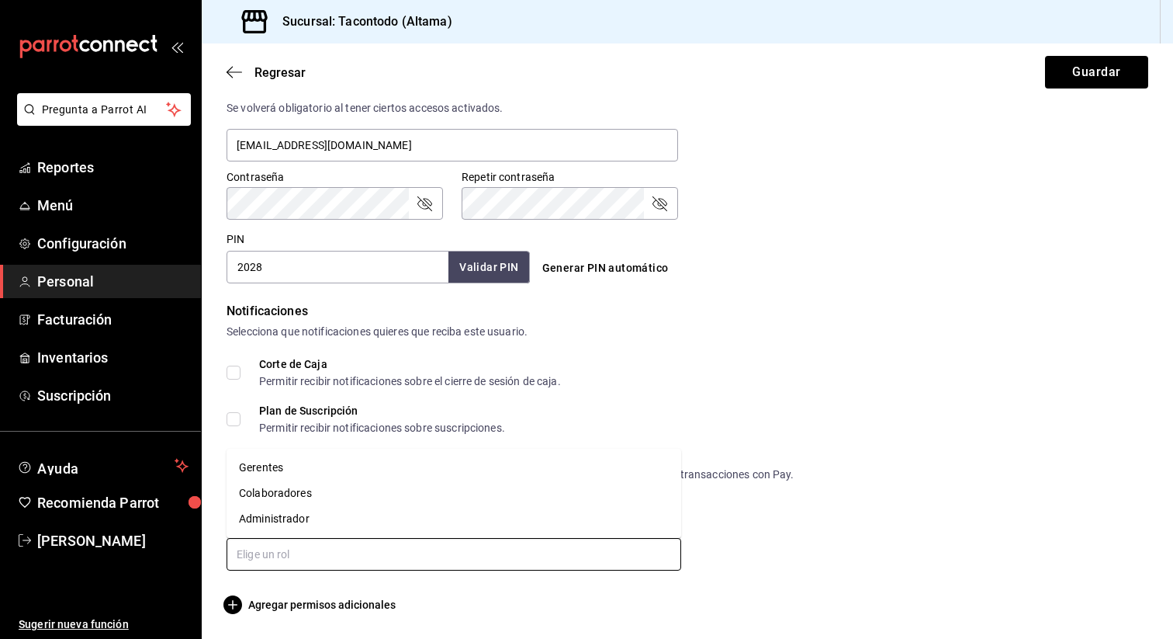
click at [331, 563] on input "text" at bounding box center [454, 554] width 455 height 33
click at [331, 499] on li "Colaboradores" at bounding box center [454, 493] width 455 height 26
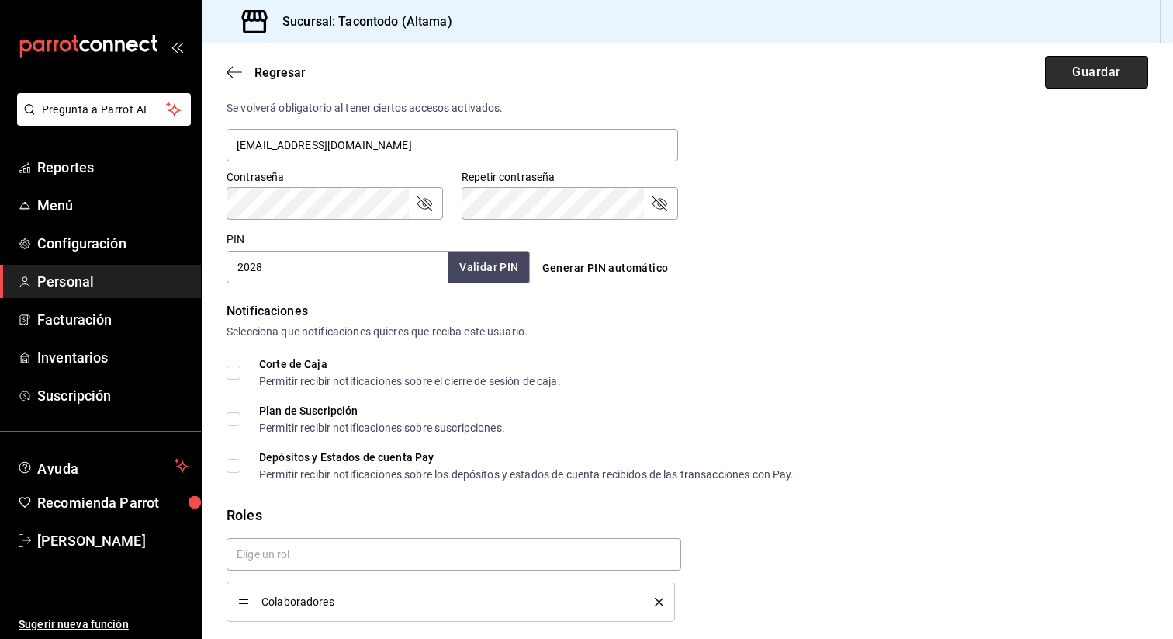
click at [1080, 68] on button "Guardar" at bounding box center [1096, 72] width 103 height 33
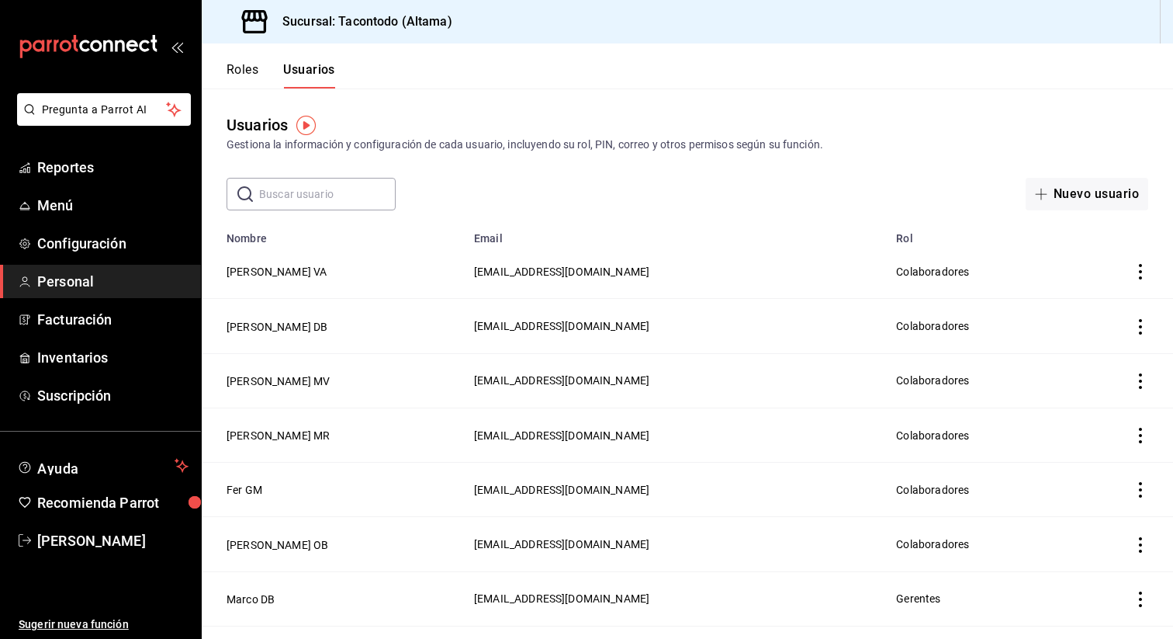
click at [247, 70] on button "Roles" at bounding box center [243, 75] width 32 height 26
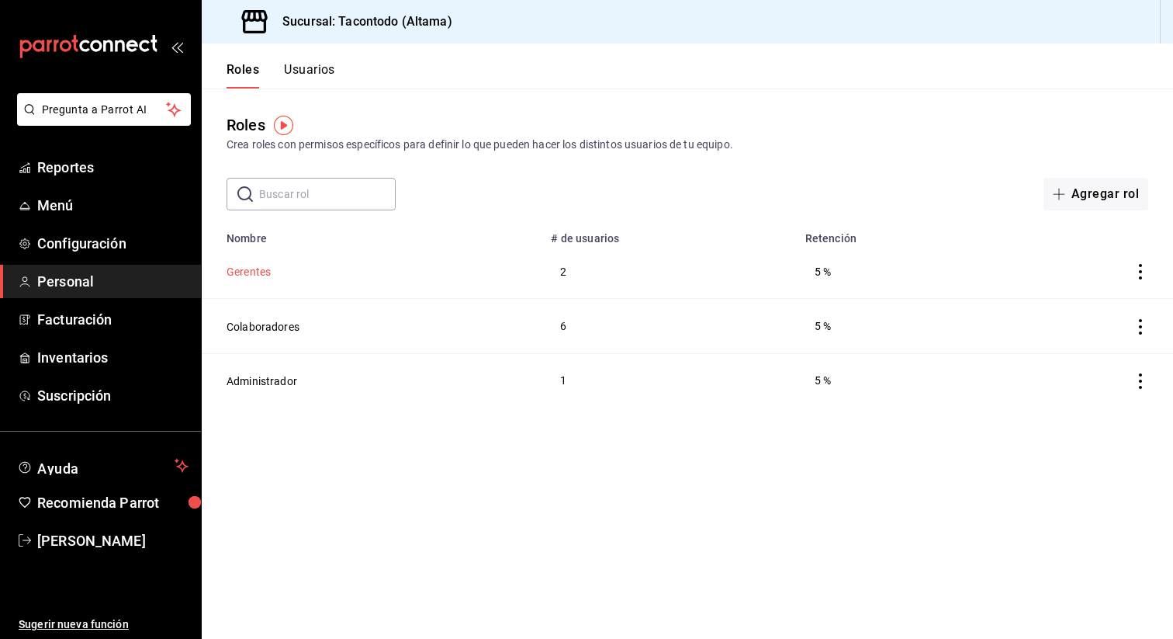
click at [261, 264] on button "Gerentes" at bounding box center [249, 272] width 44 height 16
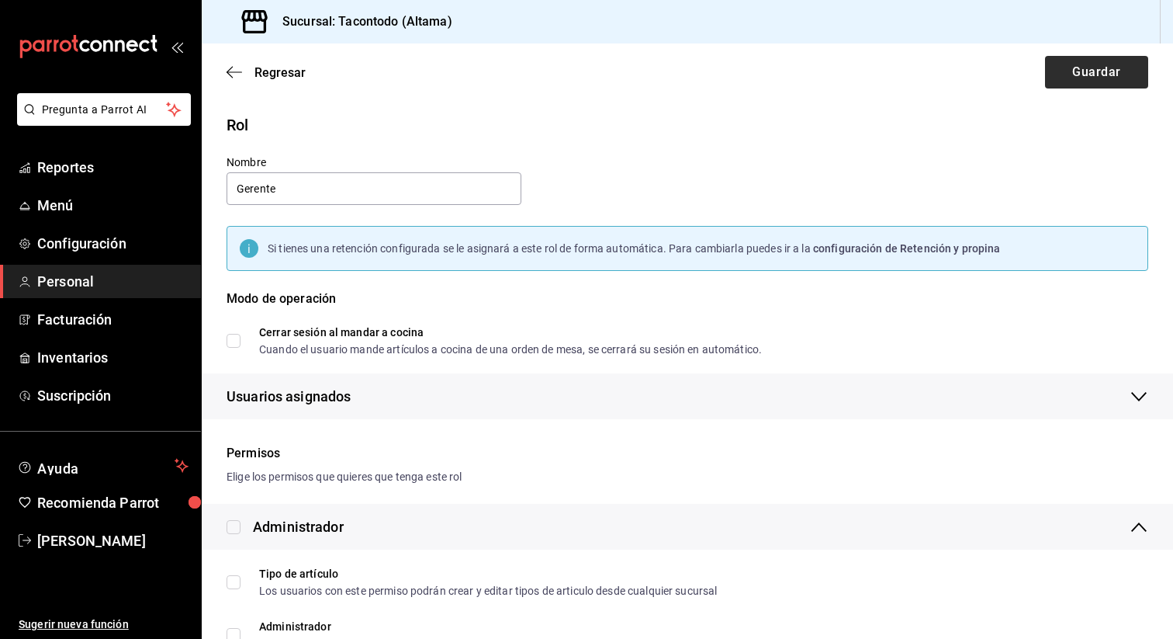
type input "Gerente"
click at [1067, 73] on button "Guardar" at bounding box center [1096, 72] width 103 height 33
